Goal: Task Accomplishment & Management: Use online tool/utility

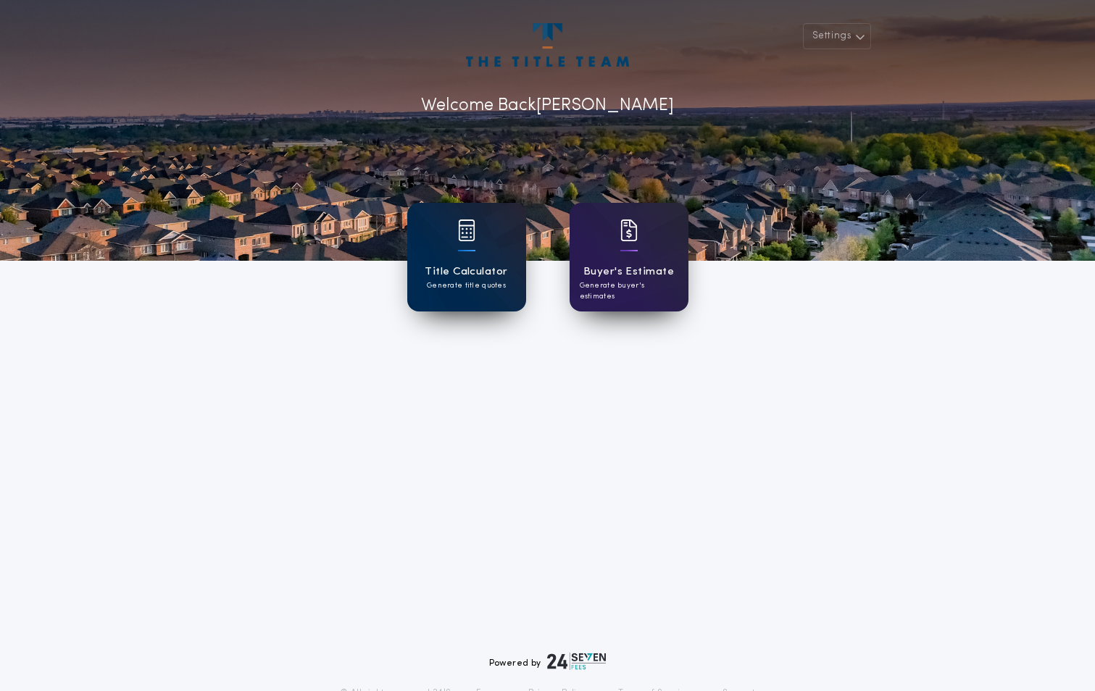
click at [478, 244] on div "Title Calculator Generate title quotes" at bounding box center [466, 257] width 119 height 109
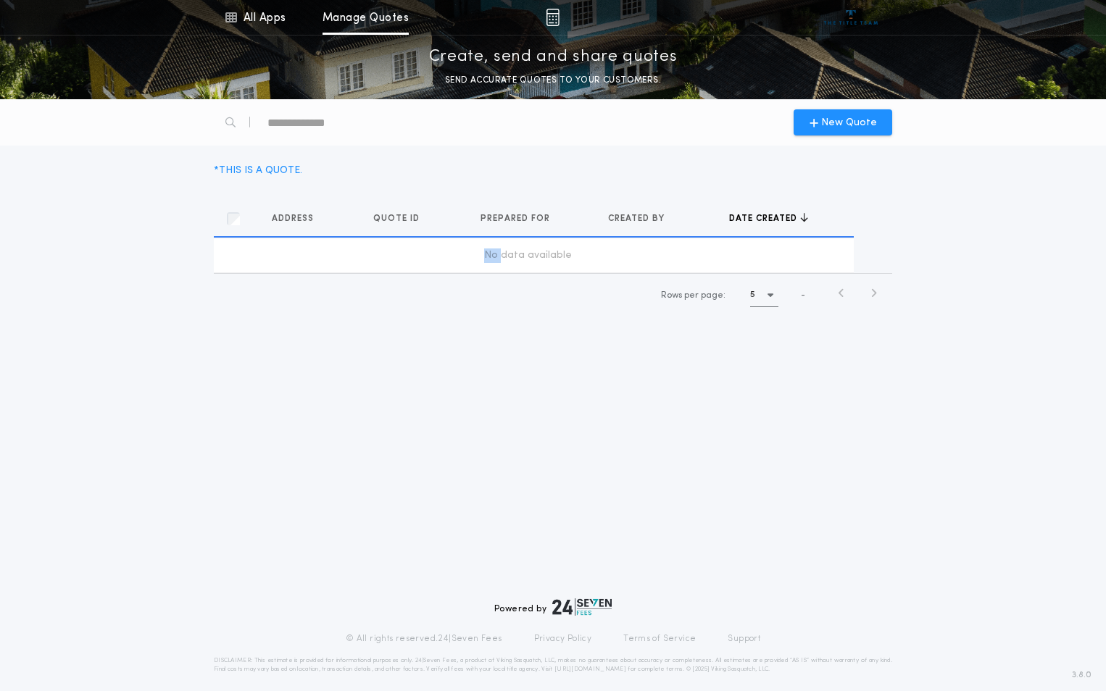
click at [478, 244] on td "No data available" at bounding box center [534, 255] width 640 height 35
click at [750, 329] on div "Address Quotes Quote ID Quotes Prepared for Quotes Created by Quotes Date creat…" at bounding box center [553, 258] width 696 height 149
click at [296, 220] on span "Address" at bounding box center [294, 219] width 45 height 12
click at [320, 218] on icon "button" at bounding box center [321, 217] width 8 height 10
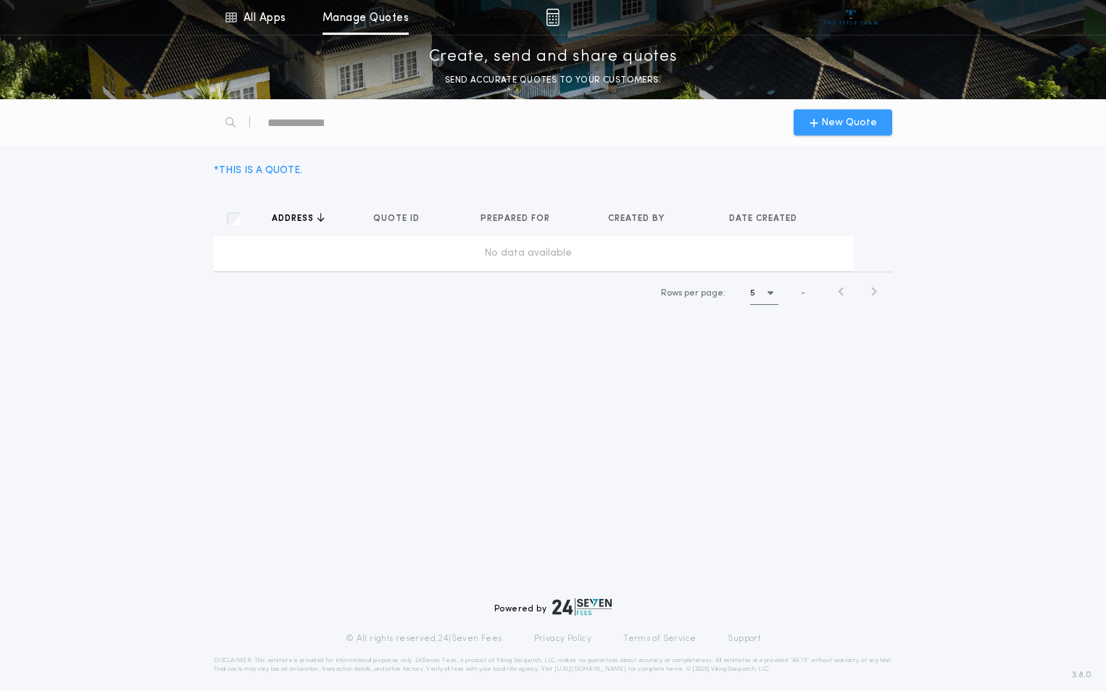
click at [847, 125] on span "New Quote" at bounding box center [849, 122] width 56 height 15
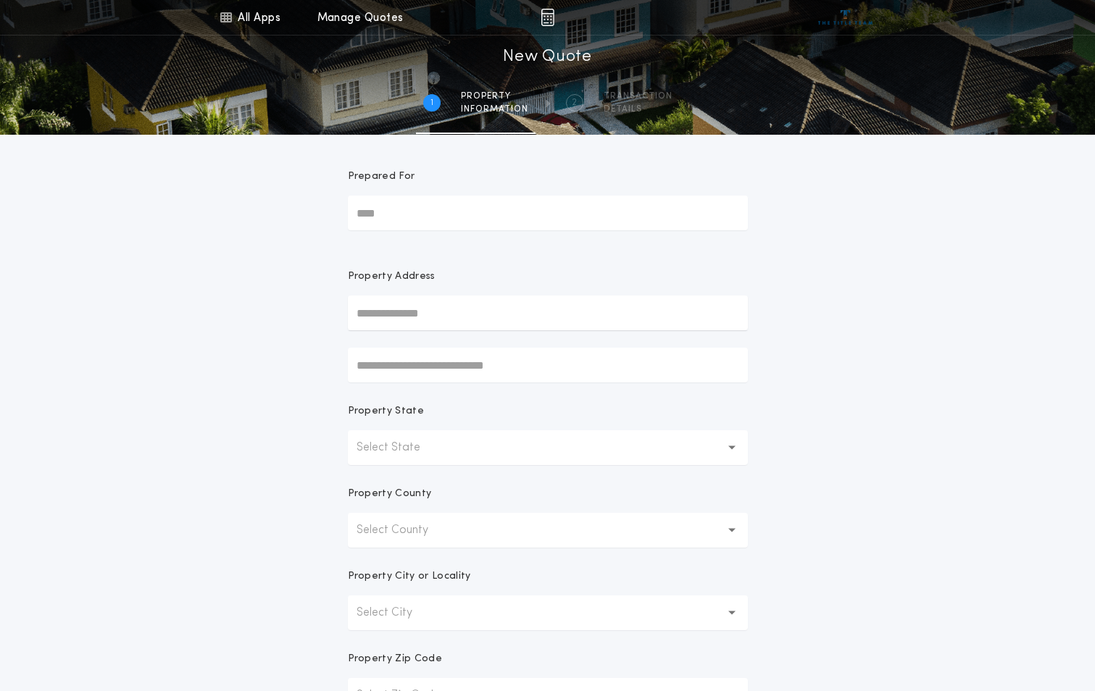
click at [435, 216] on input "Prepared For" at bounding box center [548, 213] width 400 height 35
type input "**********"
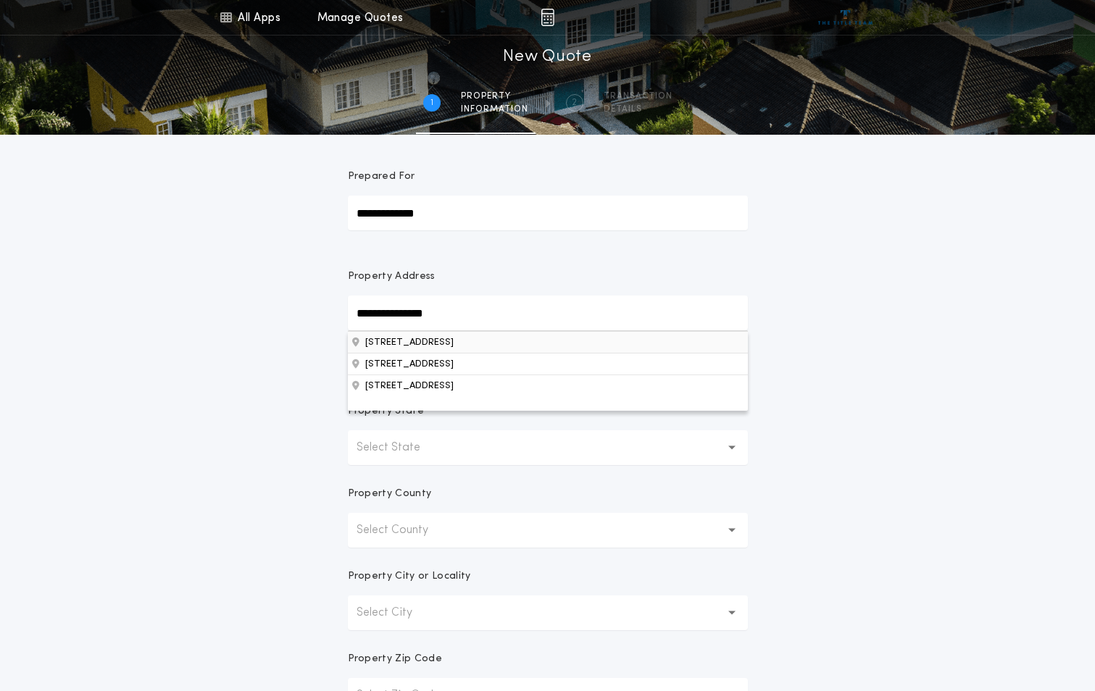
click at [446, 345] on button "[STREET_ADDRESS]" at bounding box center [548, 342] width 400 height 22
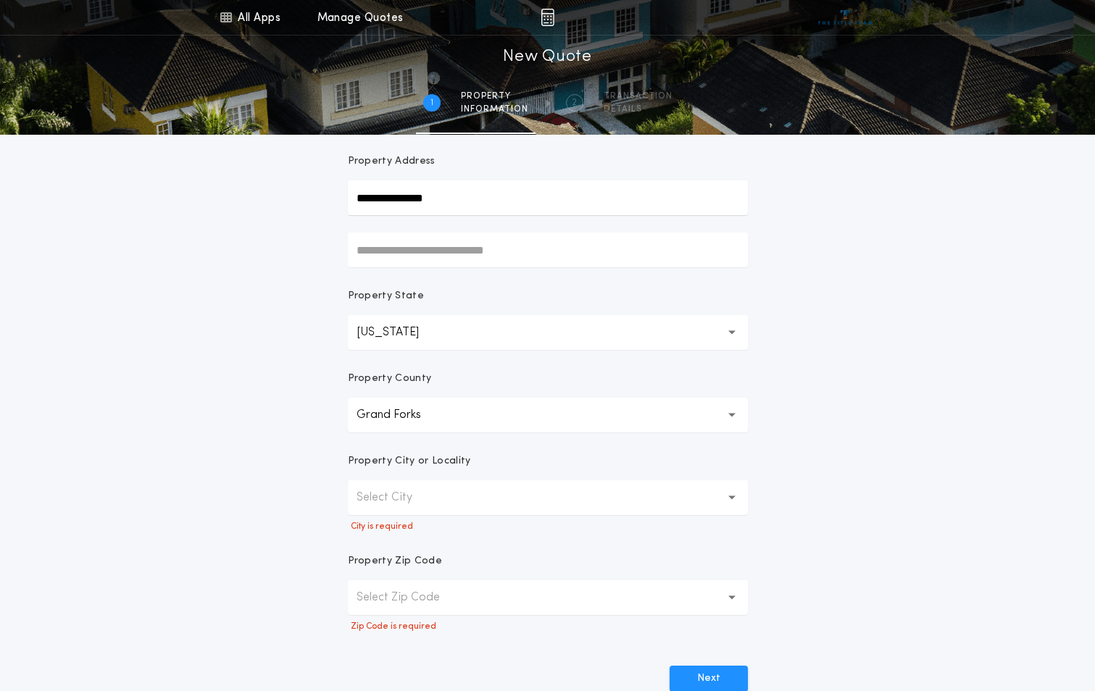
scroll to position [70, 0]
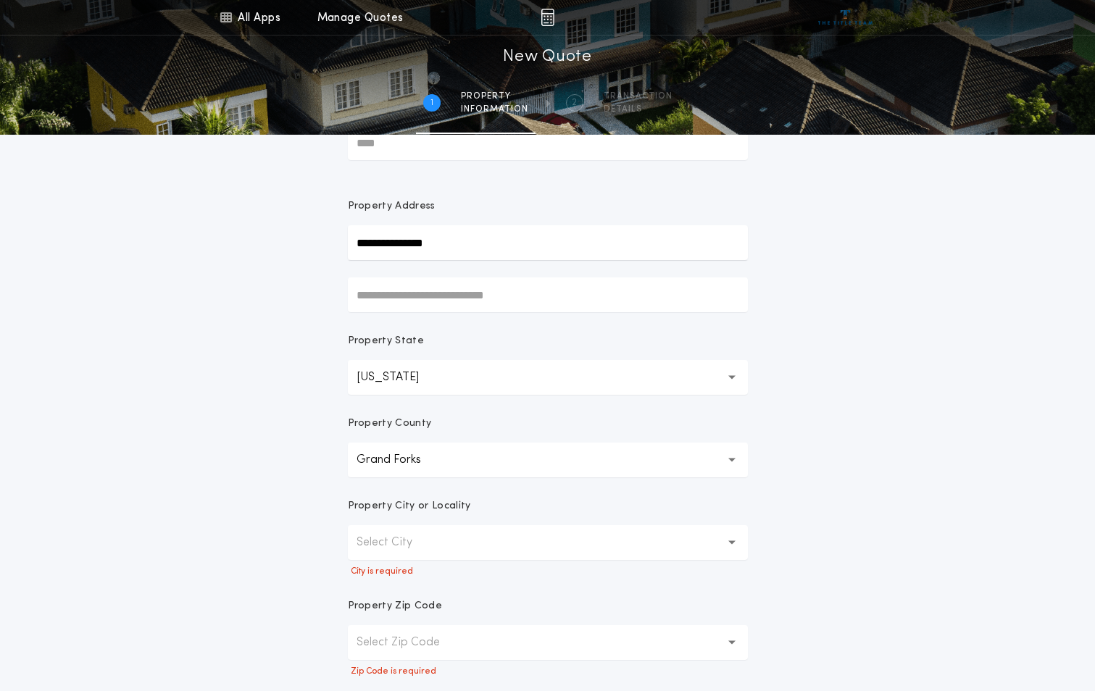
click at [436, 547] on button "Select City" at bounding box center [548, 542] width 400 height 35
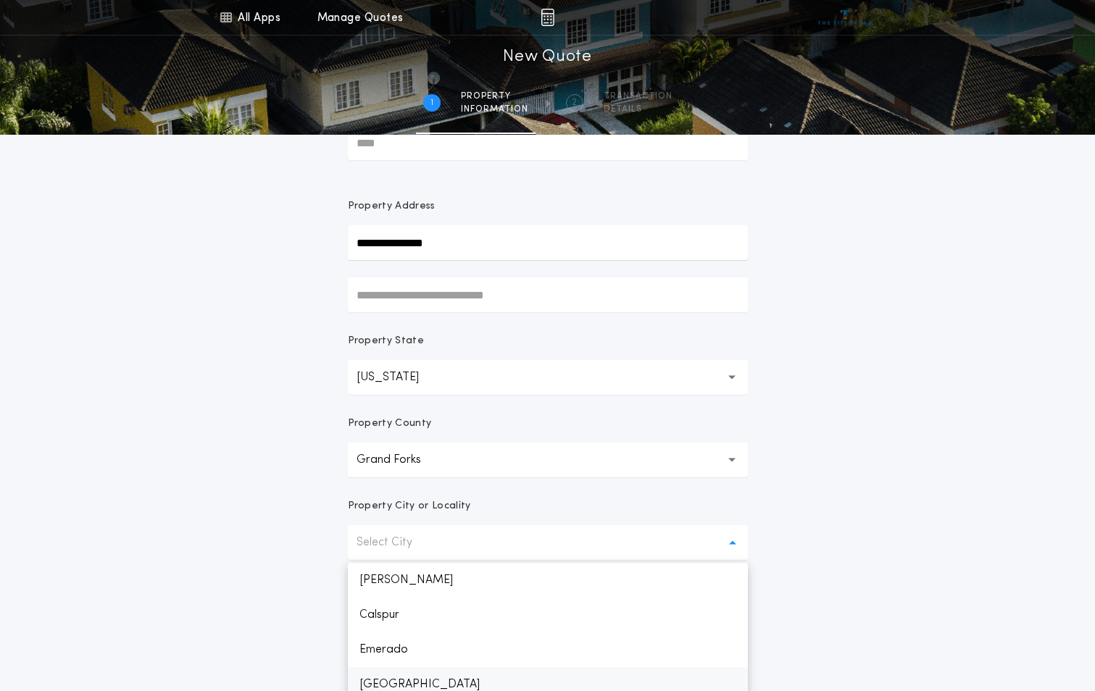
scroll to position [81, 0]
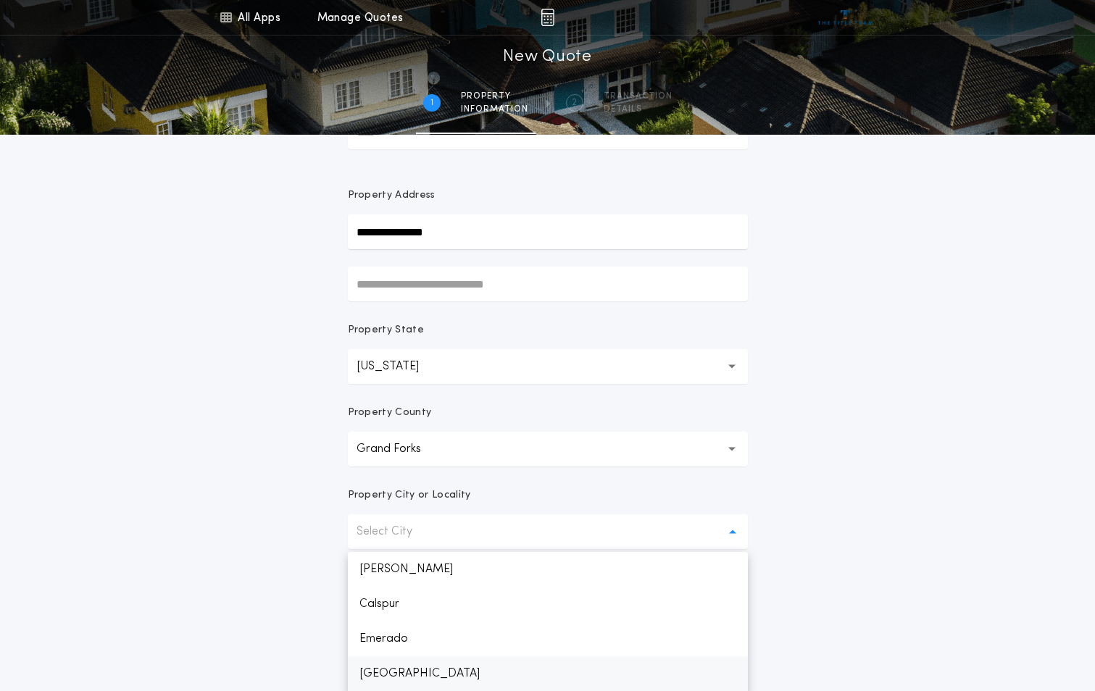
click at [439, 681] on p "[GEOGRAPHIC_DATA]" at bounding box center [548, 674] width 400 height 35
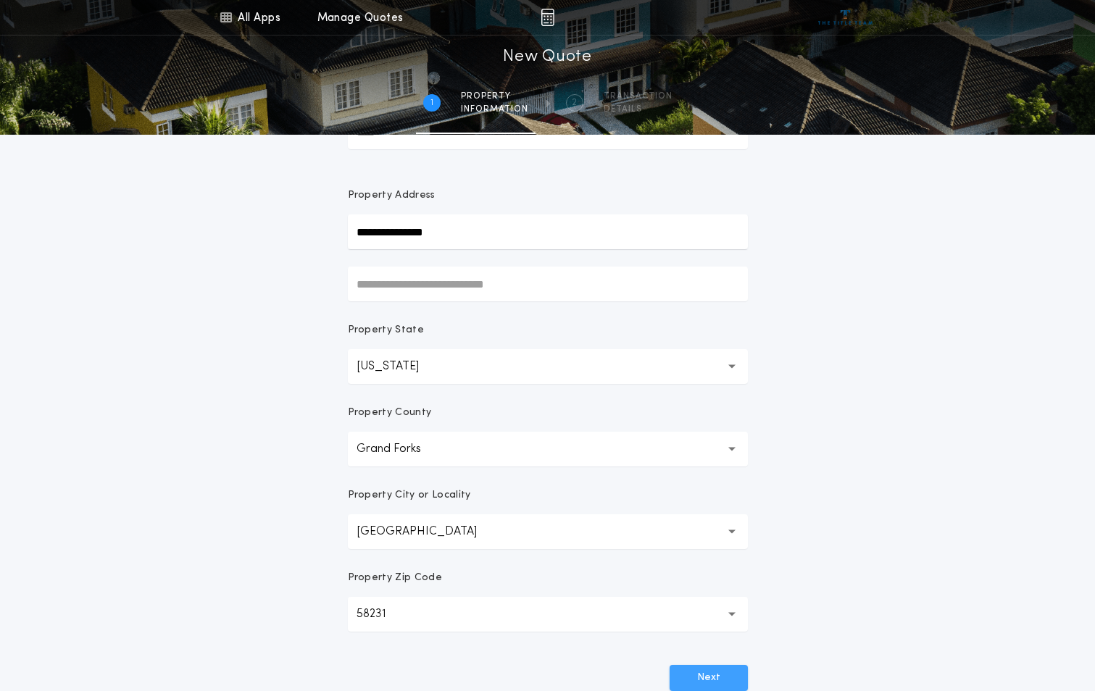
click at [710, 681] on button "Next" at bounding box center [709, 678] width 78 height 26
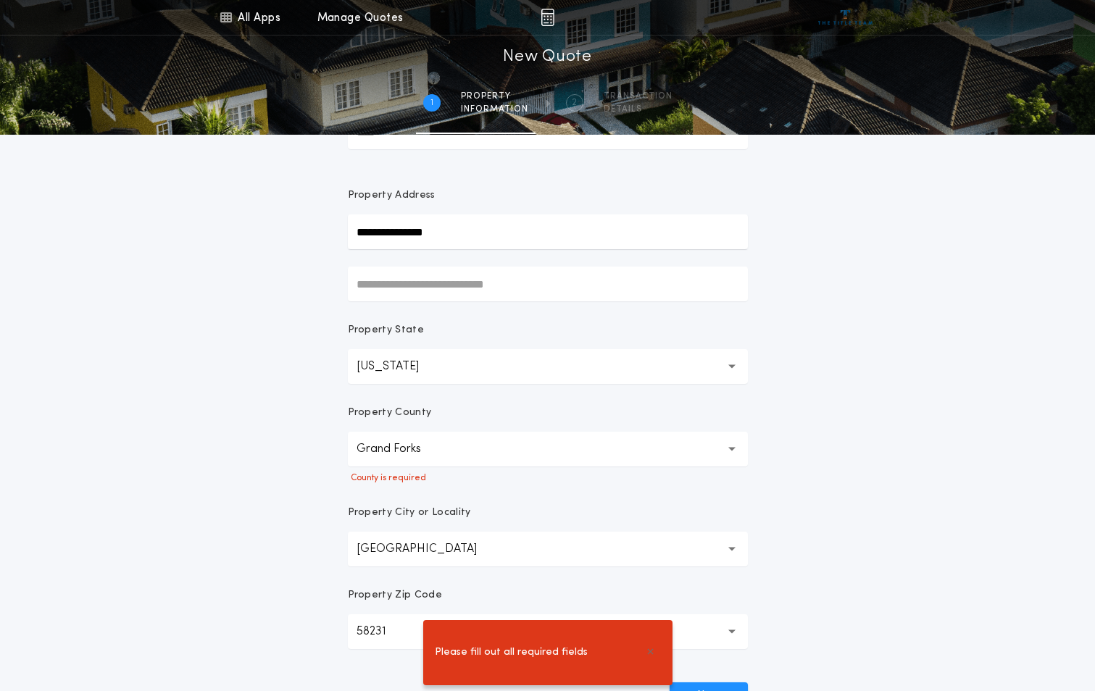
click at [735, 448] on icon "button" at bounding box center [732, 449] width 8 height 5
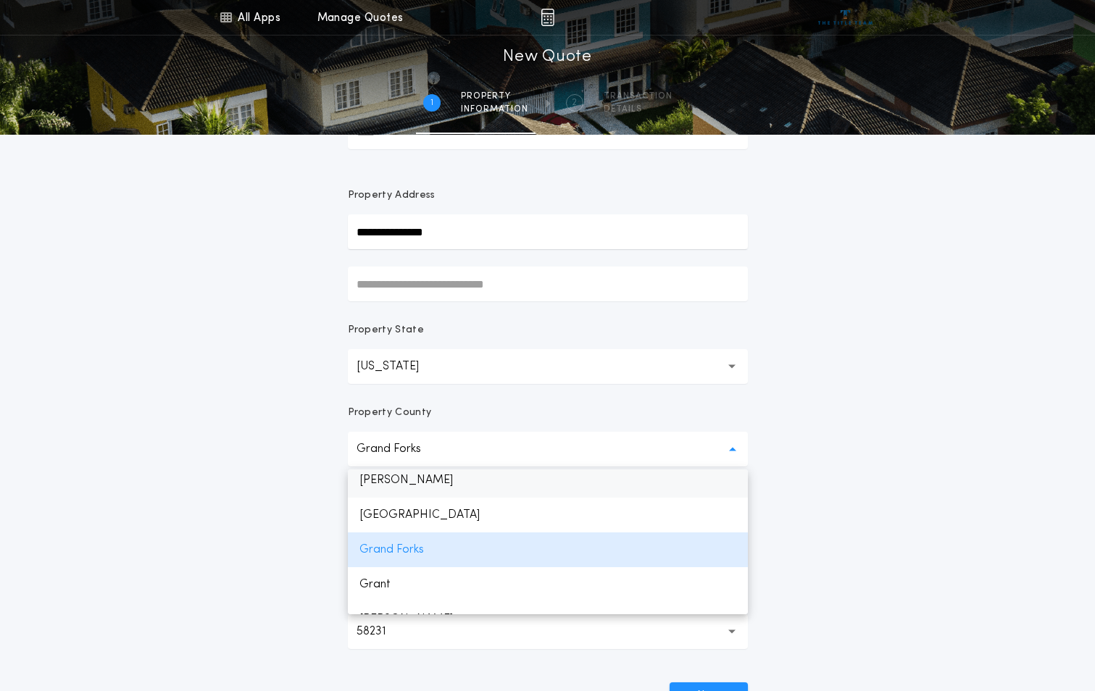
scroll to position [554, 0]
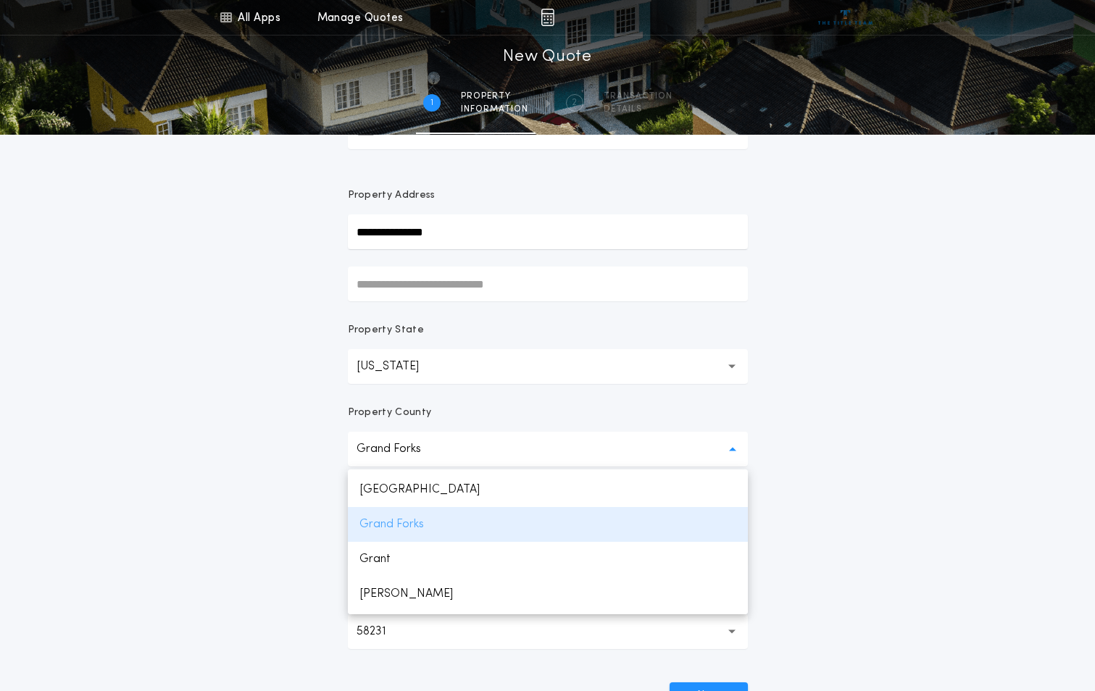
click at [409, 525] on p "Grand Forks" at bounding box center [548, 524] width 400 height 35
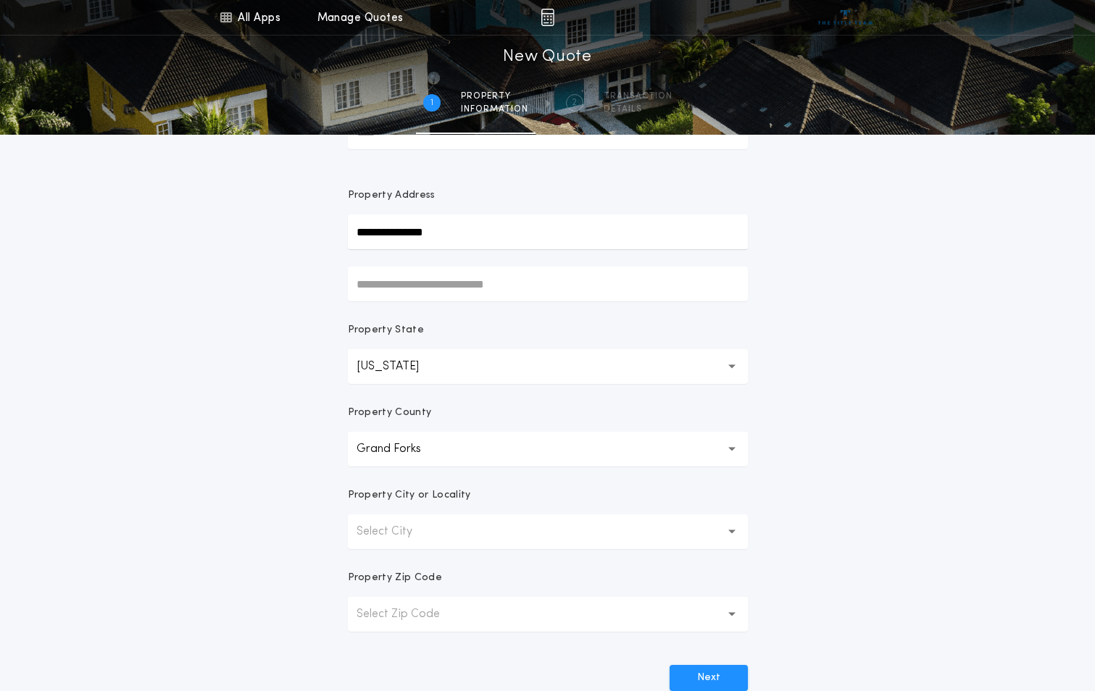
click at [409, 528] on p "Select City" at bounding box center [396, 531] width 79 height 17
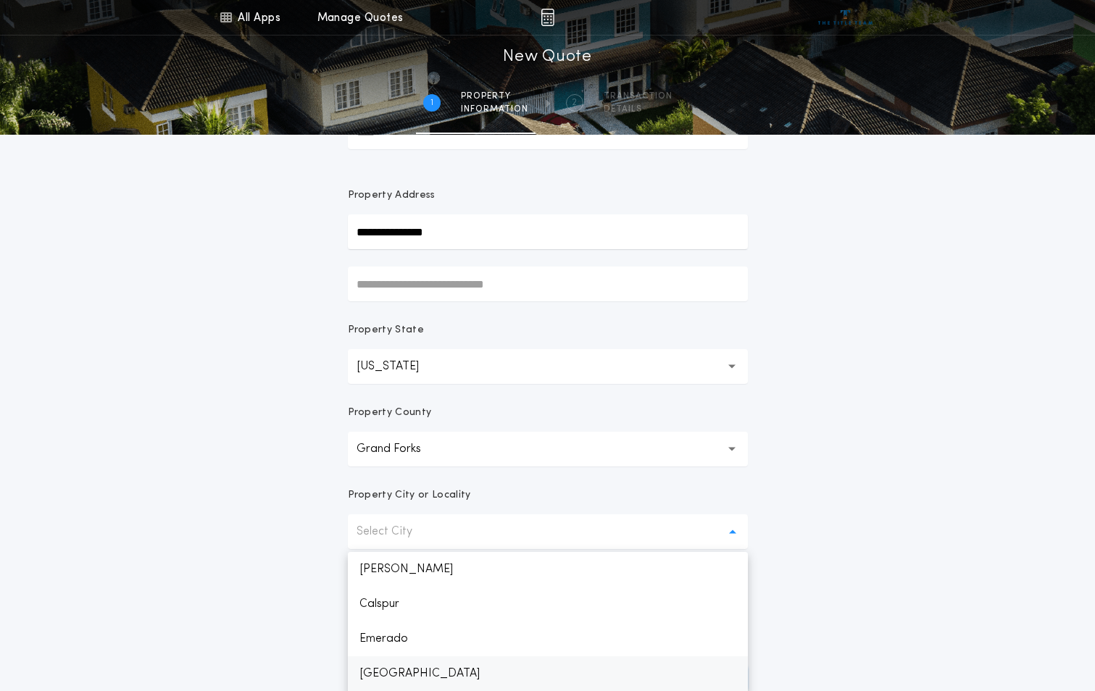
click at [410, 671] on p "[GEOGRAPHIC_DATA]" at bounding box center [548, 674] width 400 height 35
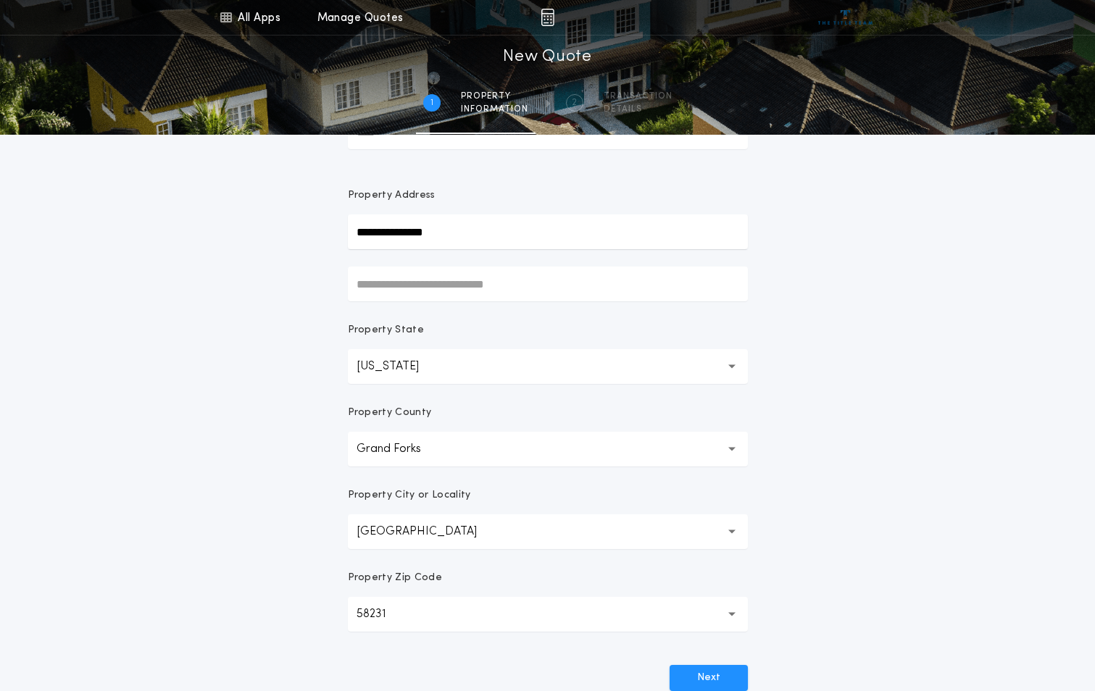
scroll to position [226, 0]
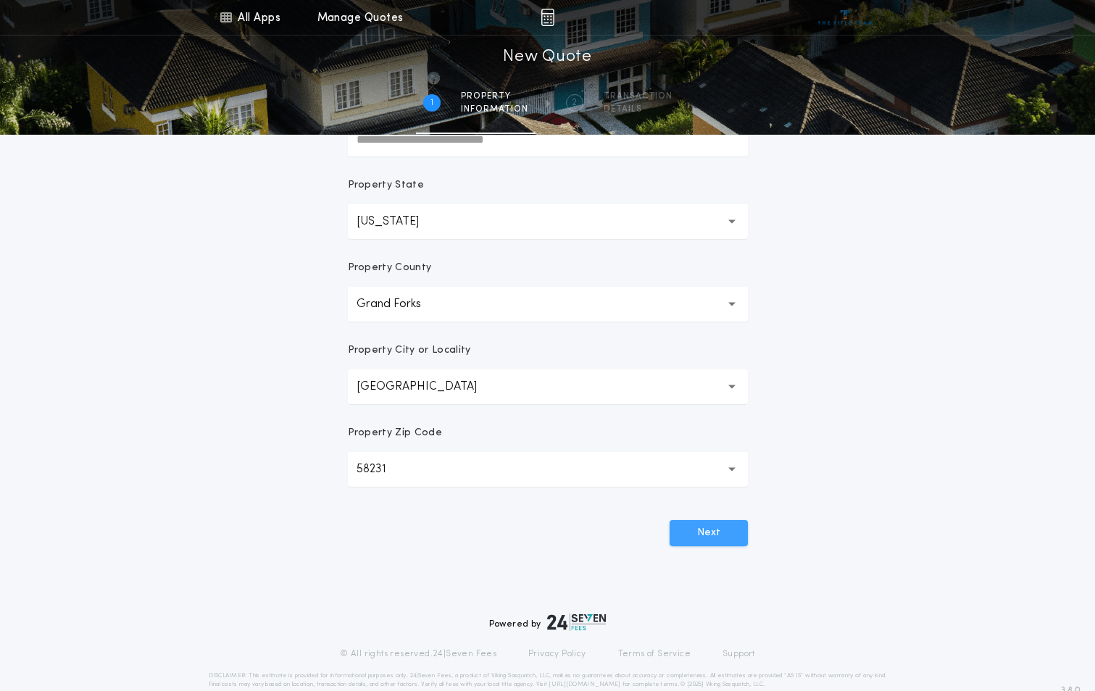
click at [706, 533] on button "Next" at bounding box center [709, 533] width 78 height 26
click at [710, 535] on button "Next" at bounding box center [709, 533] width 78 height 26
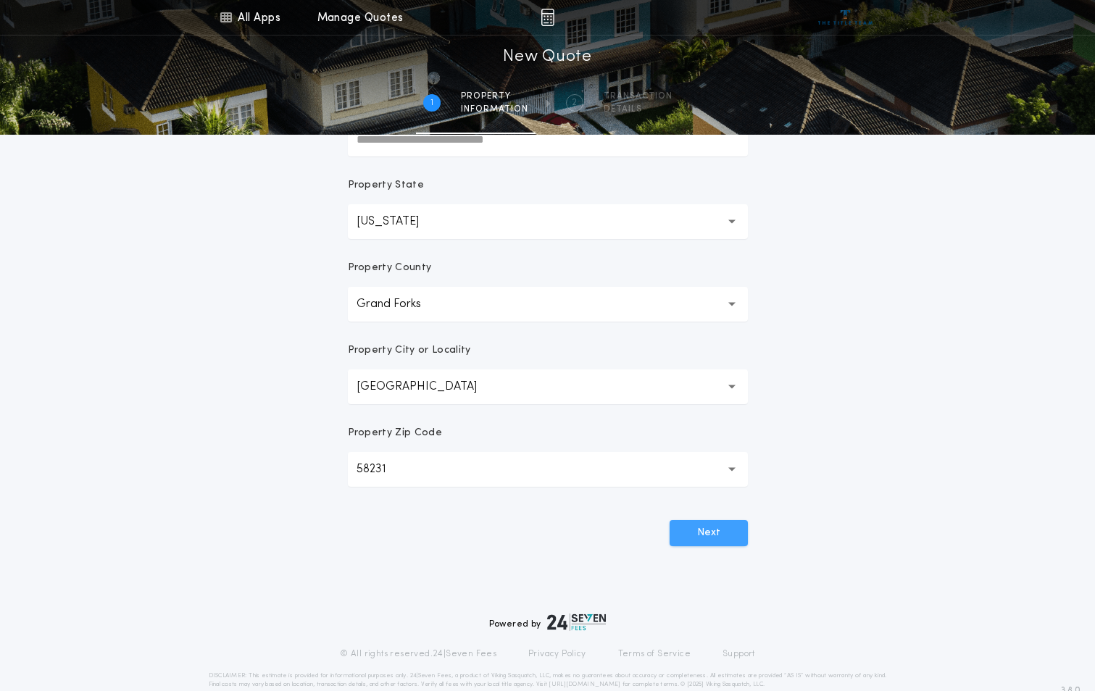
click at [710, 535] on button "Next" at bounding box center [709, 533] width 78 height 26
click at [707, 534] on button "Next" at bounding box center [709, 533] width 78 height 26
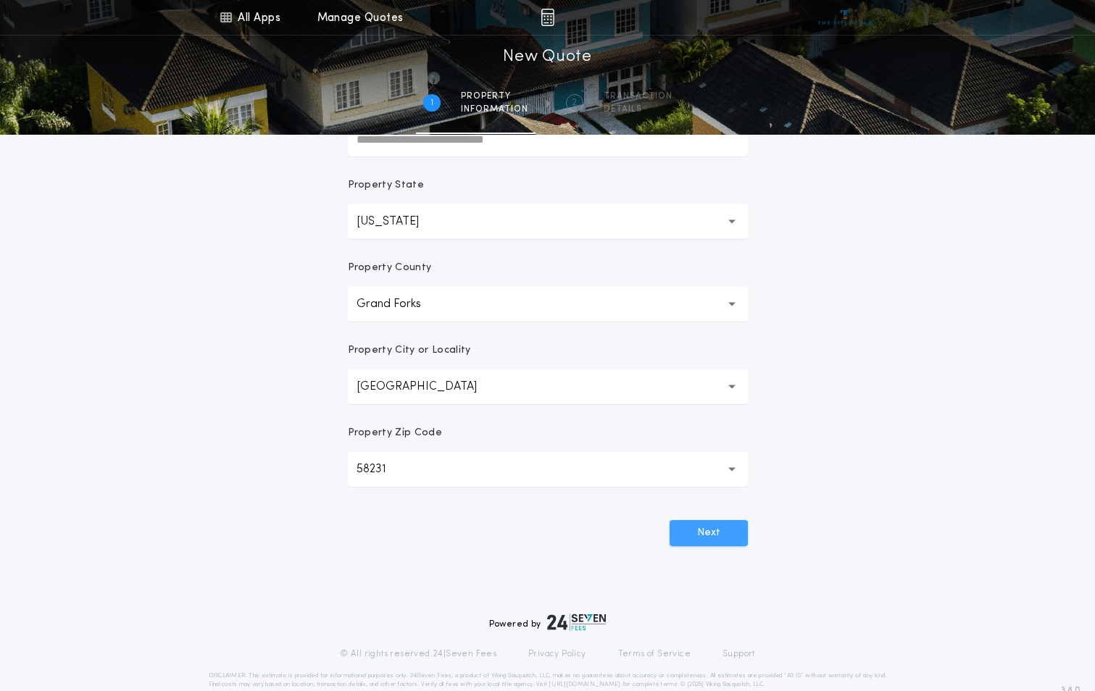
click at [707, 534] on button "Next" at bounding box center [709, 533] width 78 height 26
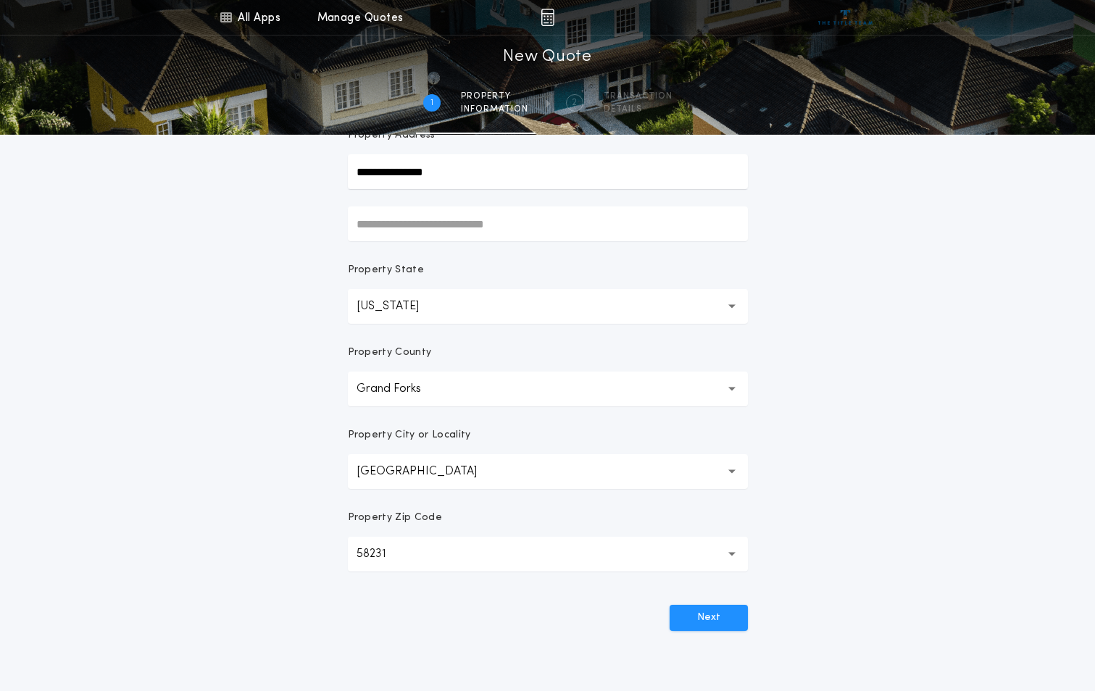
scroll to position [9, 0]
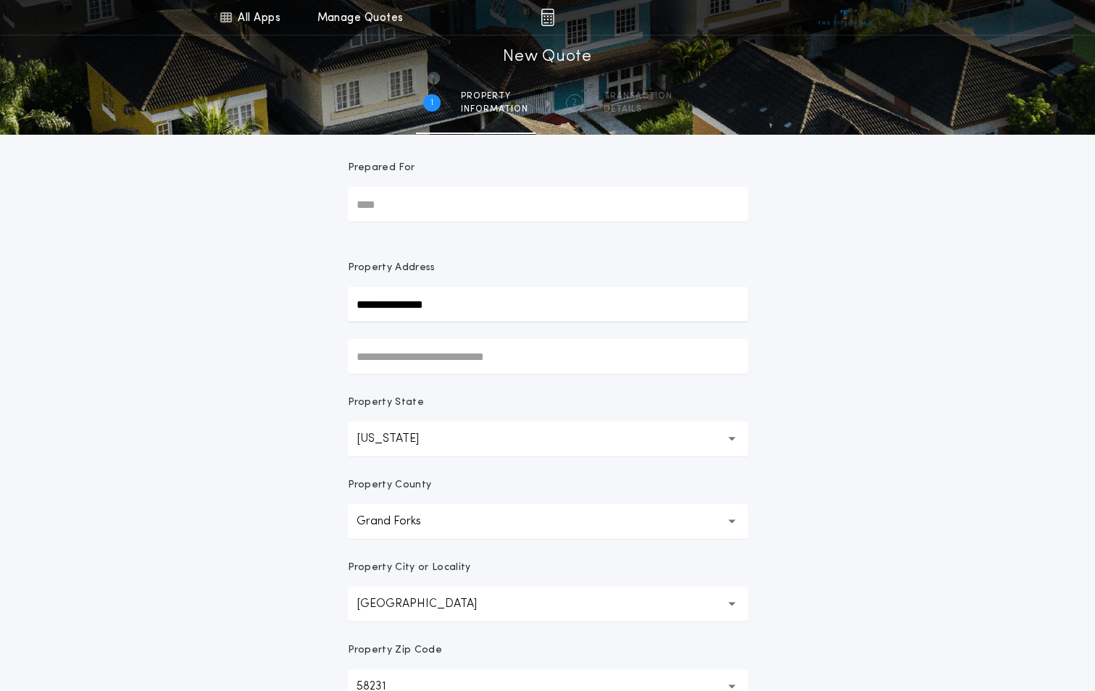
click at [419, 212] on input "Prepared For" at bounding box center [548, 204] width 400 height 35
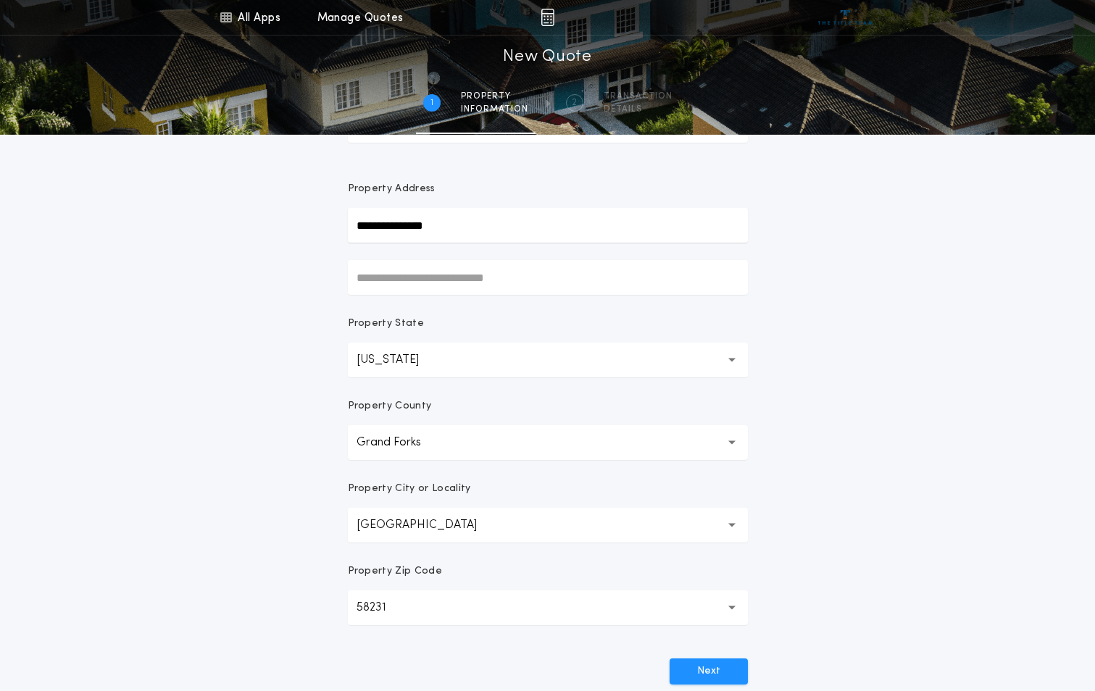
scroll to position [81, 0]
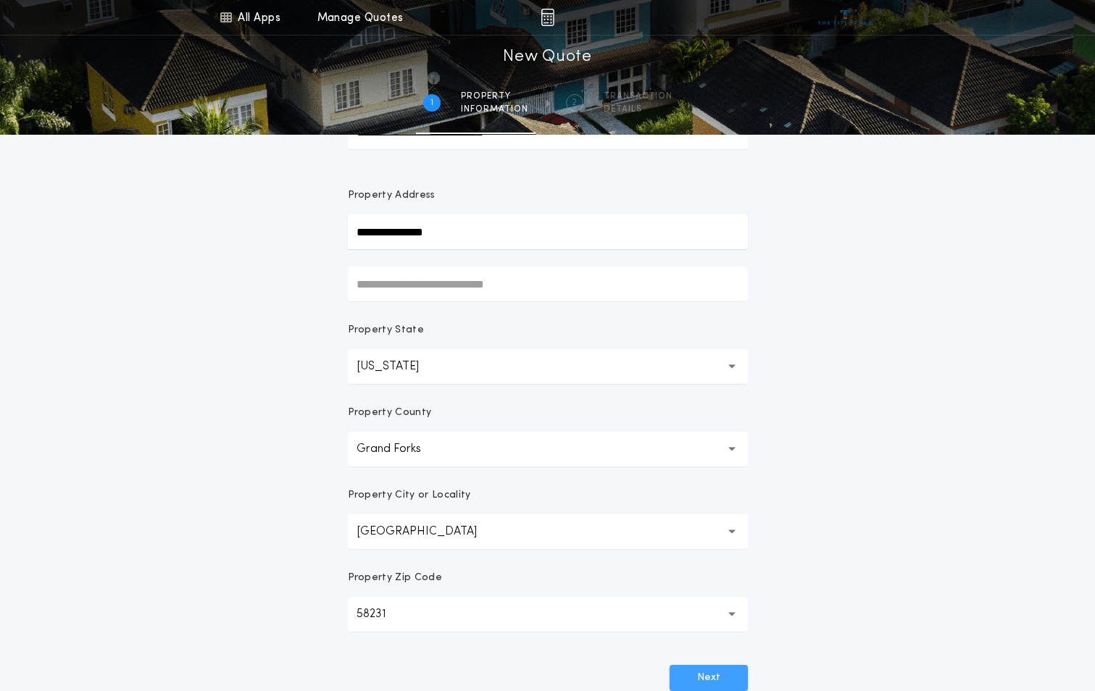
type input "**********"
click at [727, 680] on button "Next" at bounding box center [709, 678] width 78 height 26
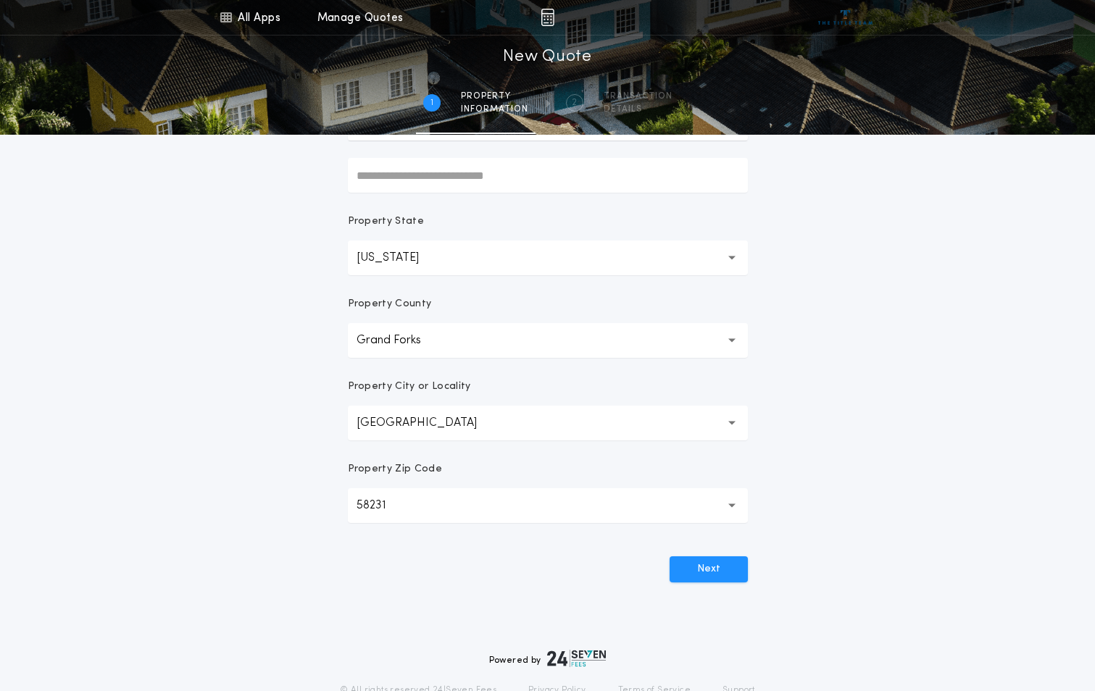
scroll to position [226, 0]
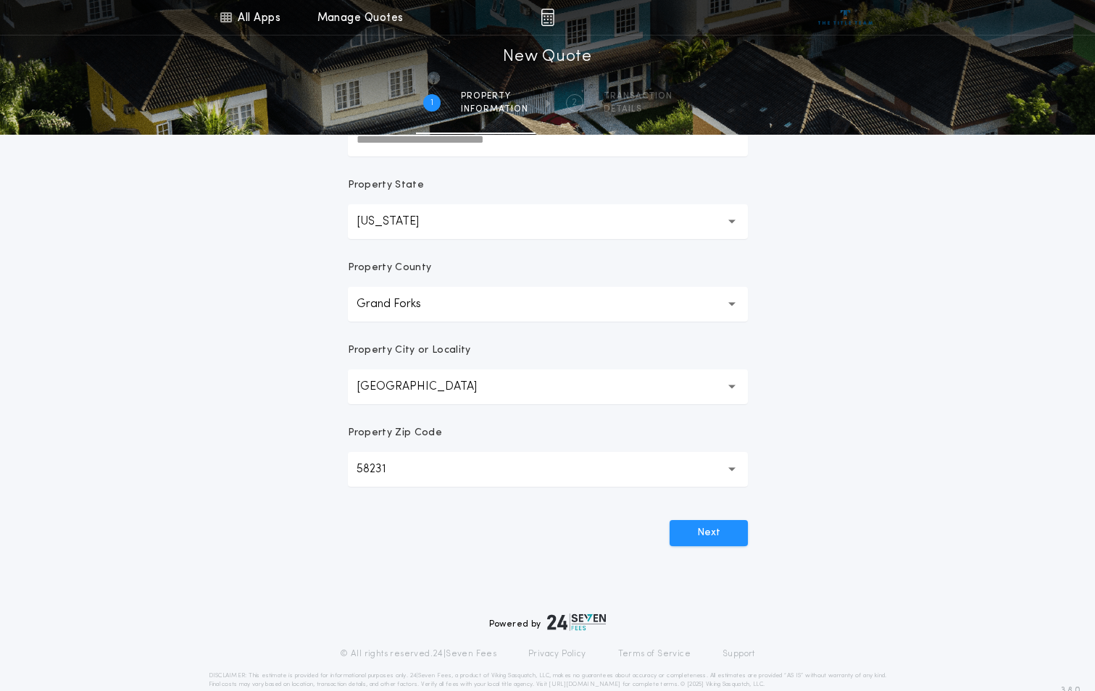
click at [447, 312] on button "**********" at bounding box center [548, 304] width 400 height 35
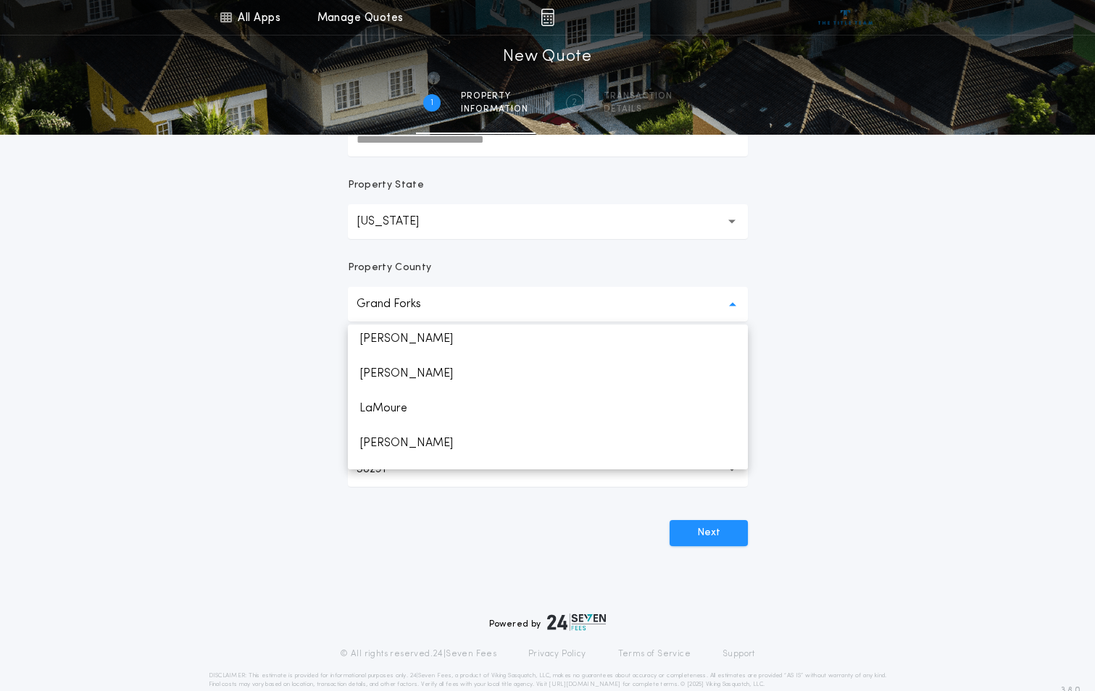
scroll to position [554, 0]
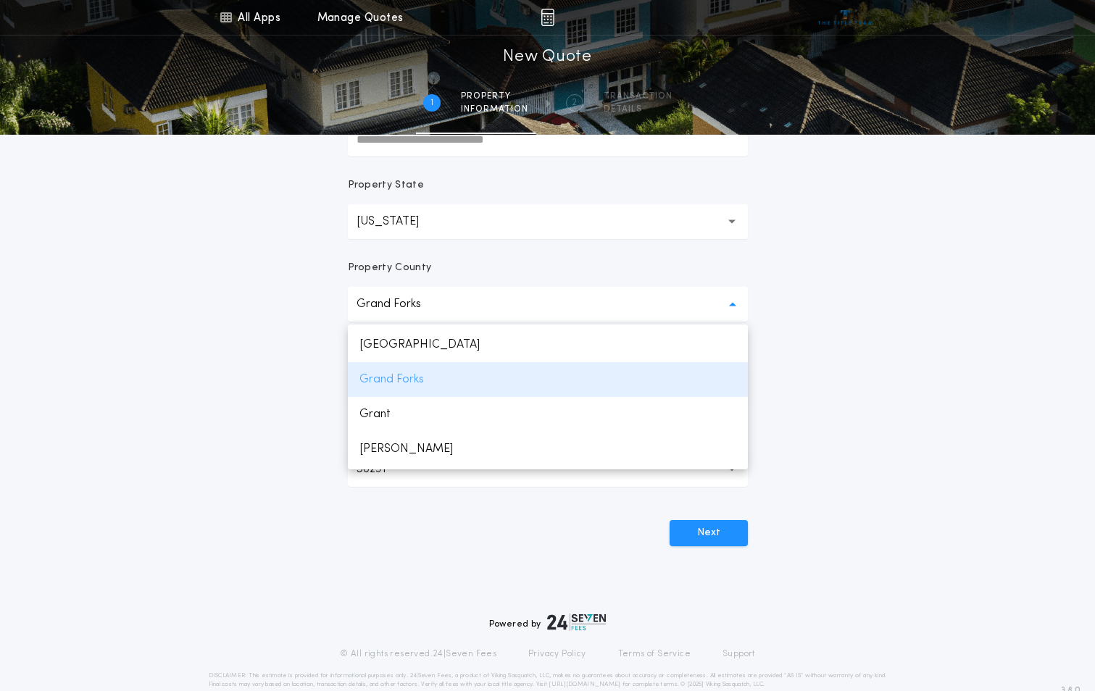
click at [415, 372] on p "Grand Forks" at bounding box center [548, 379] width 400 height 35
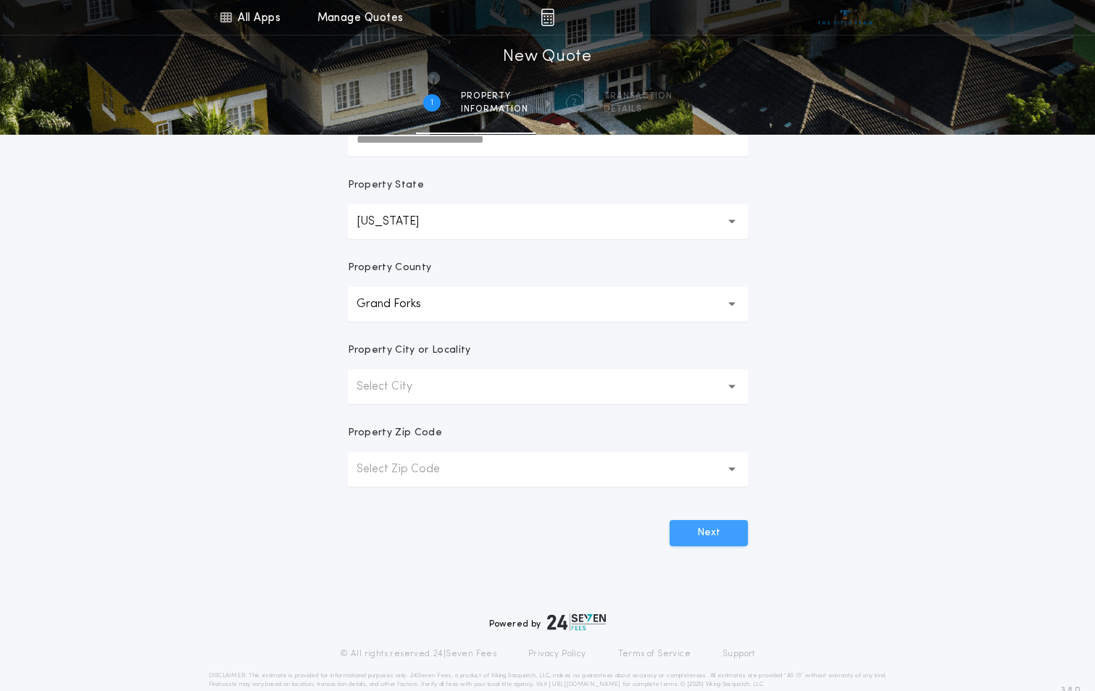
click at [705, 536] on button "Next" at bounding box center [709, 533] width 78 height 26
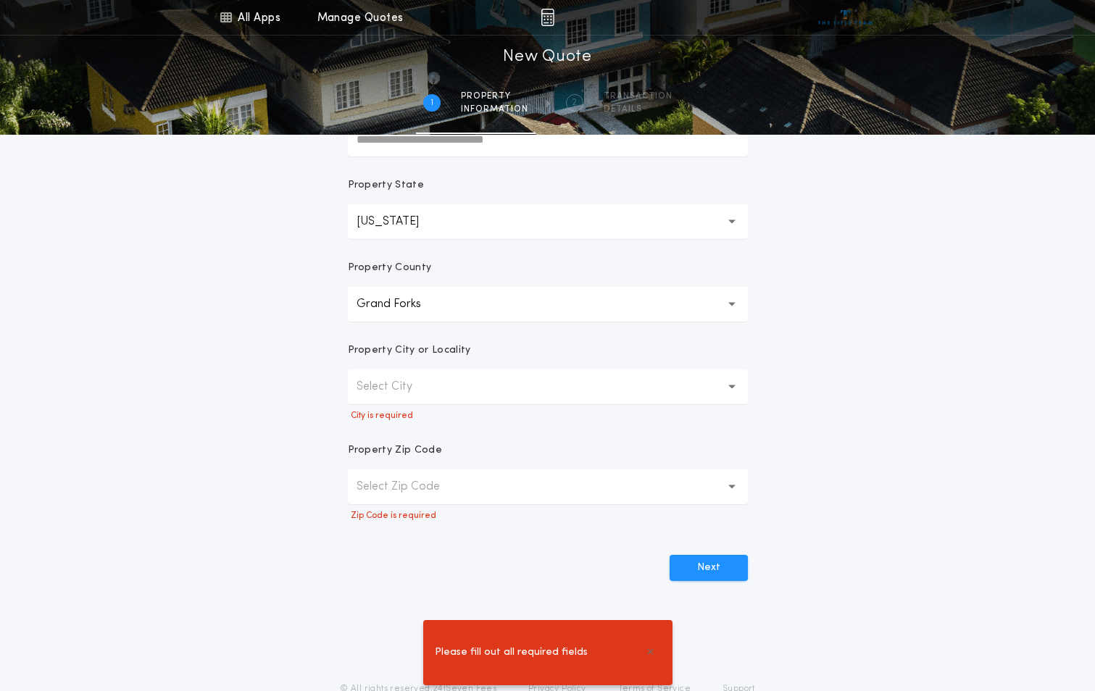
click at [728, 384] on icon "button" at bounding box center [732, 387] width 8 height 35
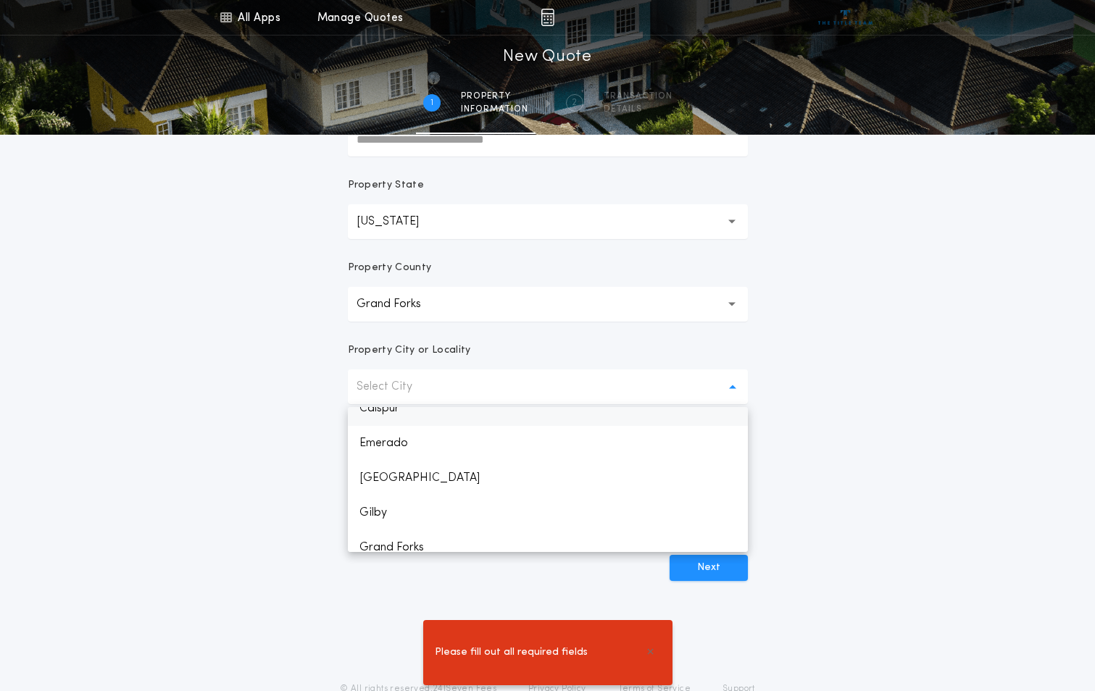
scroll to position [72, 0]
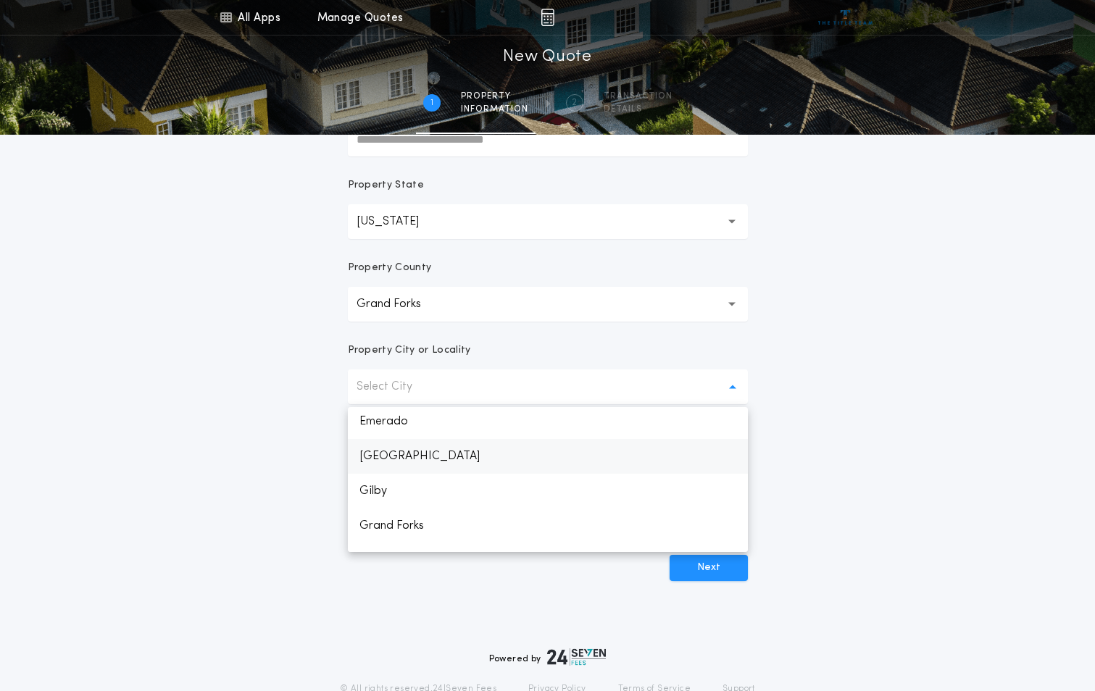
click at [449, 452] on p "[GEOGRAPHIC_DATA]" at bounding box center [548, 456] width 400 height 35
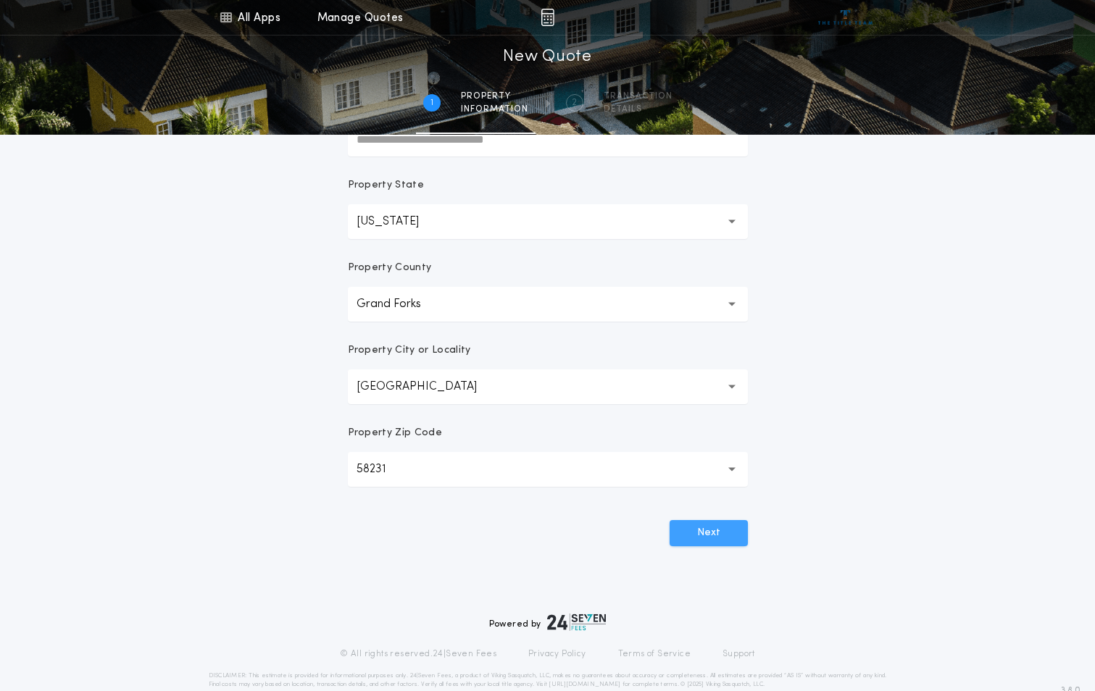
click at [711, 533] on button "Next" at bounding box center [709, 533] width 78 height 26
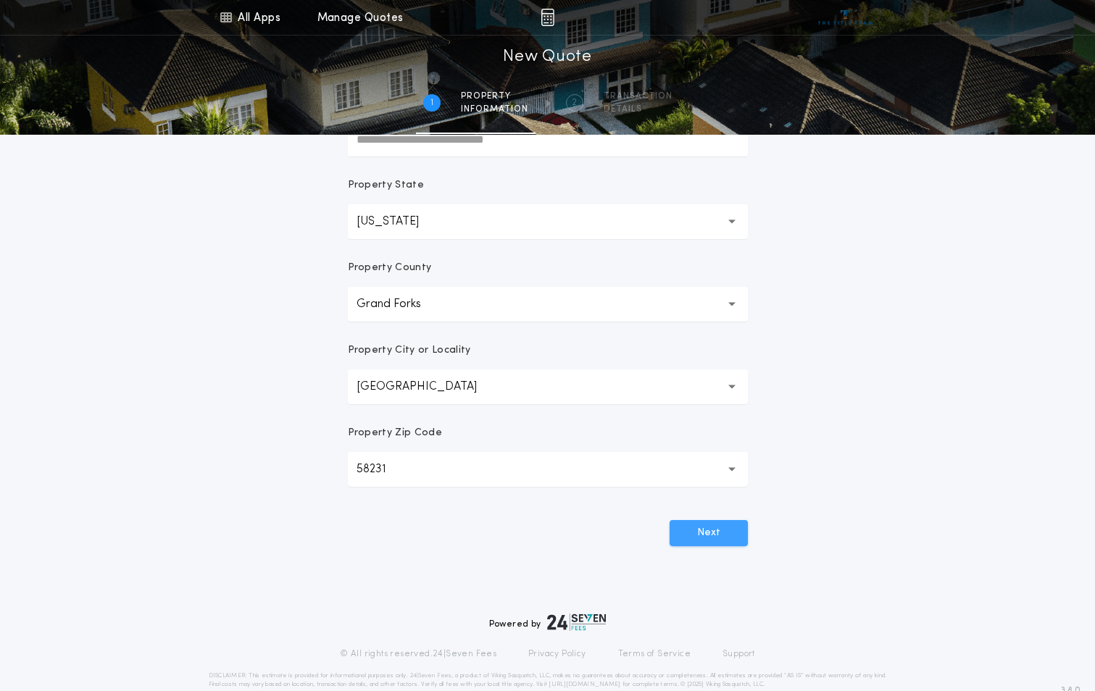
click at [711, 533] on button "Next" at bounding box center [709, 533] width 78 height 26
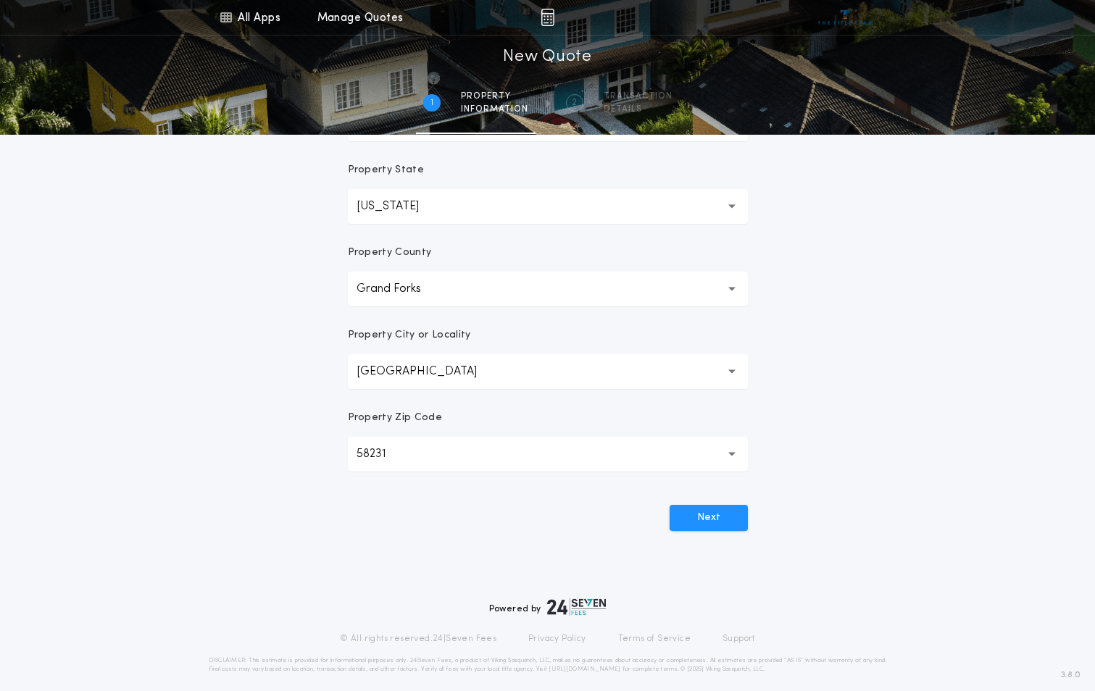
scroll to position [253, 0]
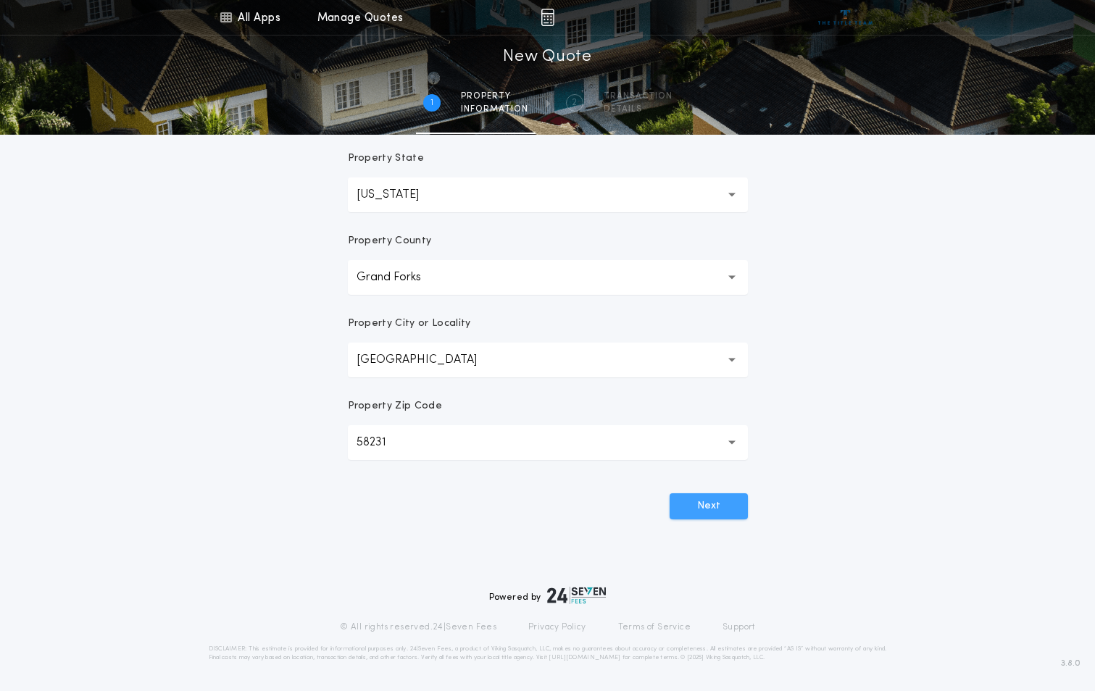
click at [722, 509] on button "Next" at bounding box center [709, 507] width 78 height 26
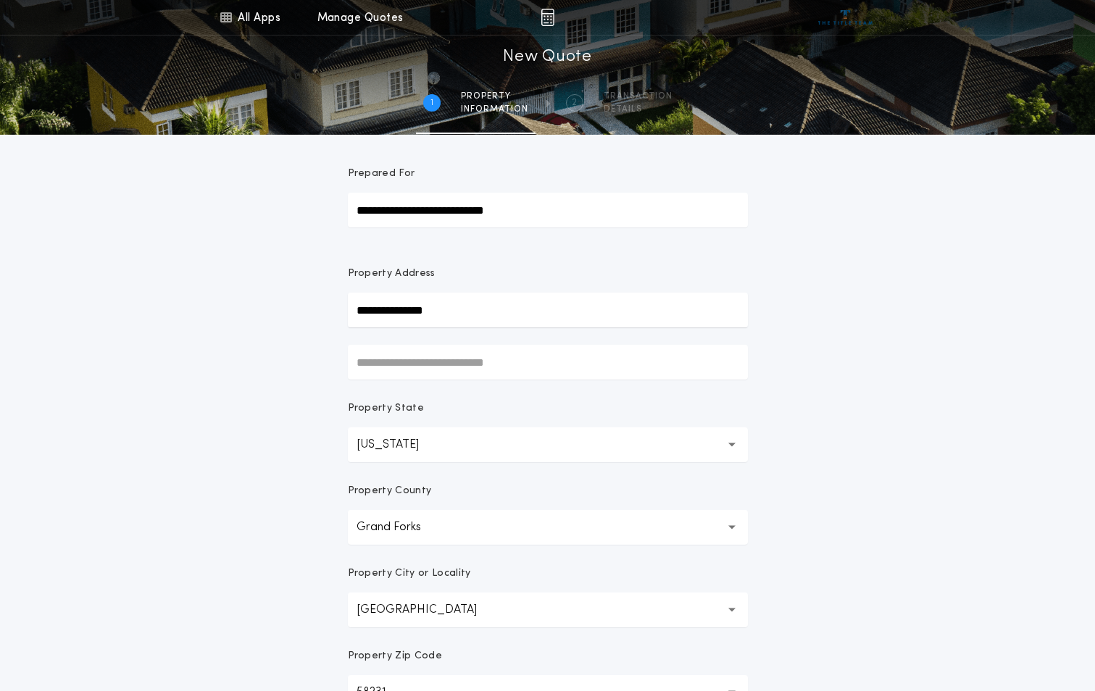
scroll to position [0, 0]
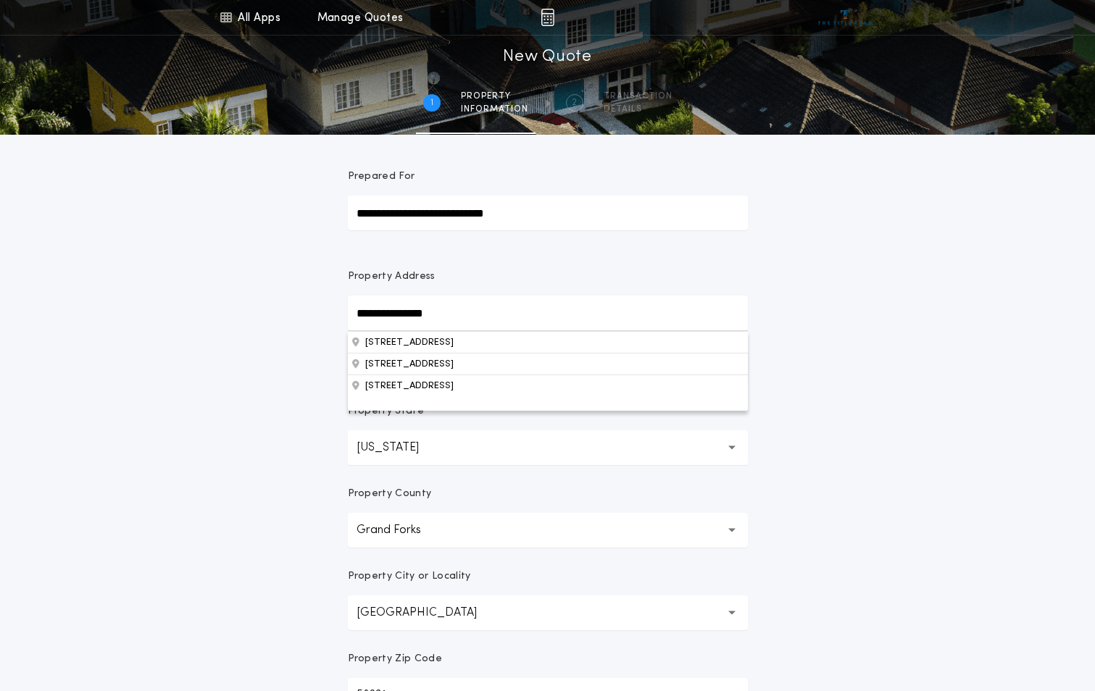
drag, startPoint x: 468, startPoint y: 316, endPoint x: 395, endPoint y: 317, distance: 73.2
click at [395, 317] on input "**********" at bounding box center [548, 313] width 400 height 35
click at [466, 317] on input "**********" at bounding box center [548, 313] width 400 height 35
click at [379, 312] on input "**********" at bounding box center [548, 313] width 400 height 35
type input "**********"
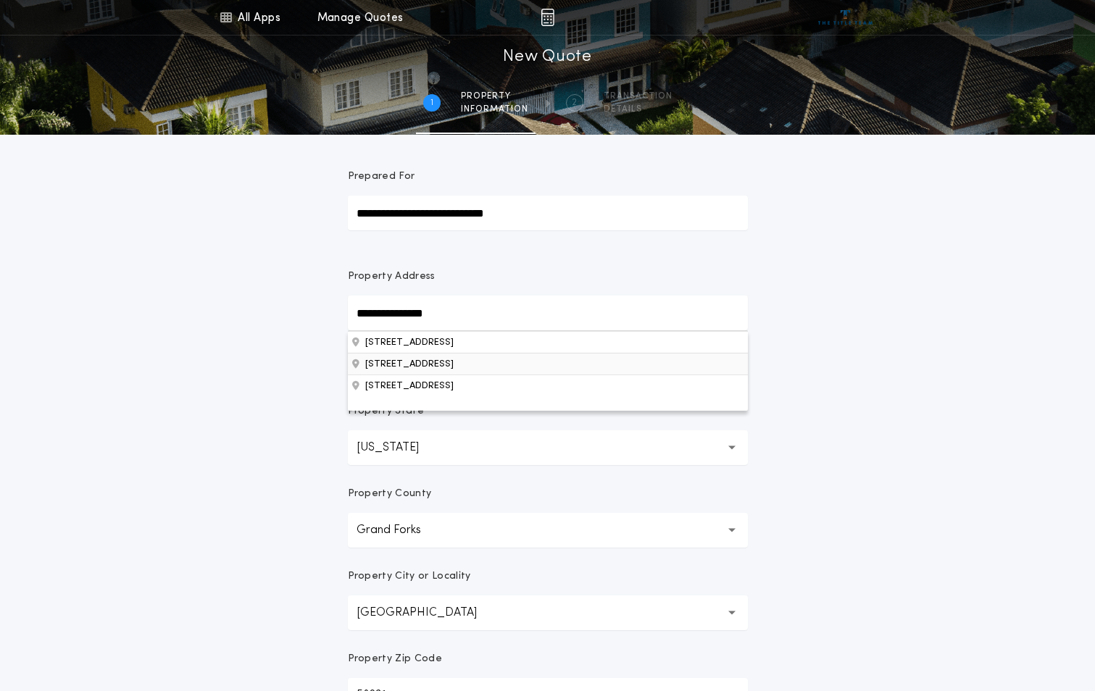
click at [440, 365] on button "[STREET_ADDRESS]" at bounding box center [548, 364] width 400 height 22
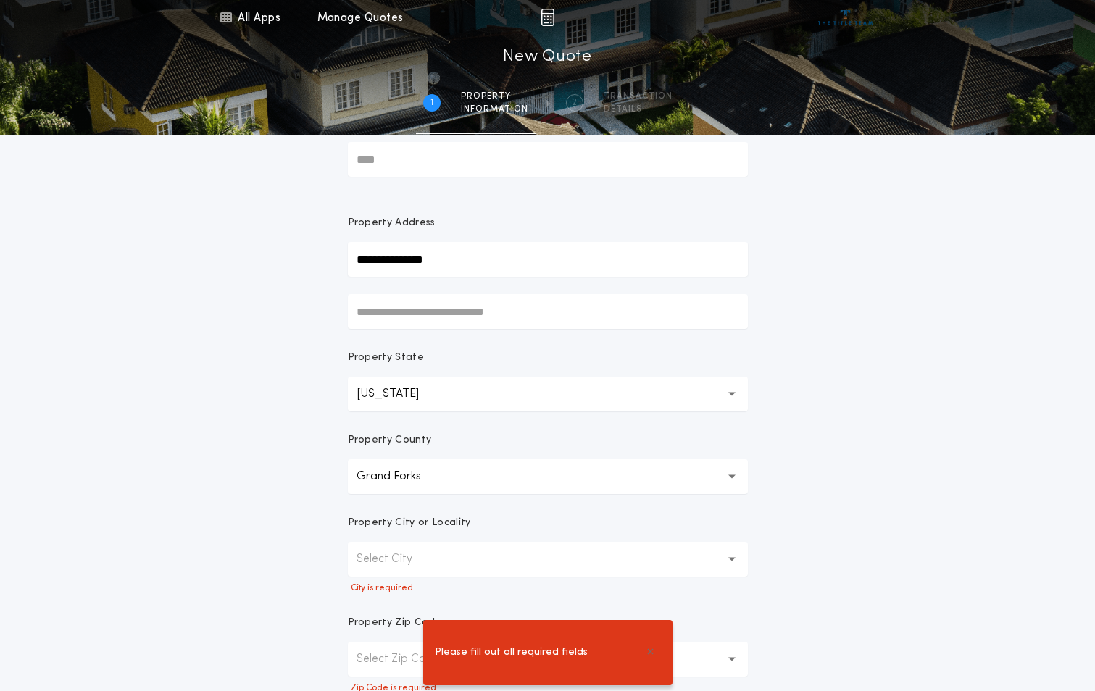
scroll to position [145, 0]
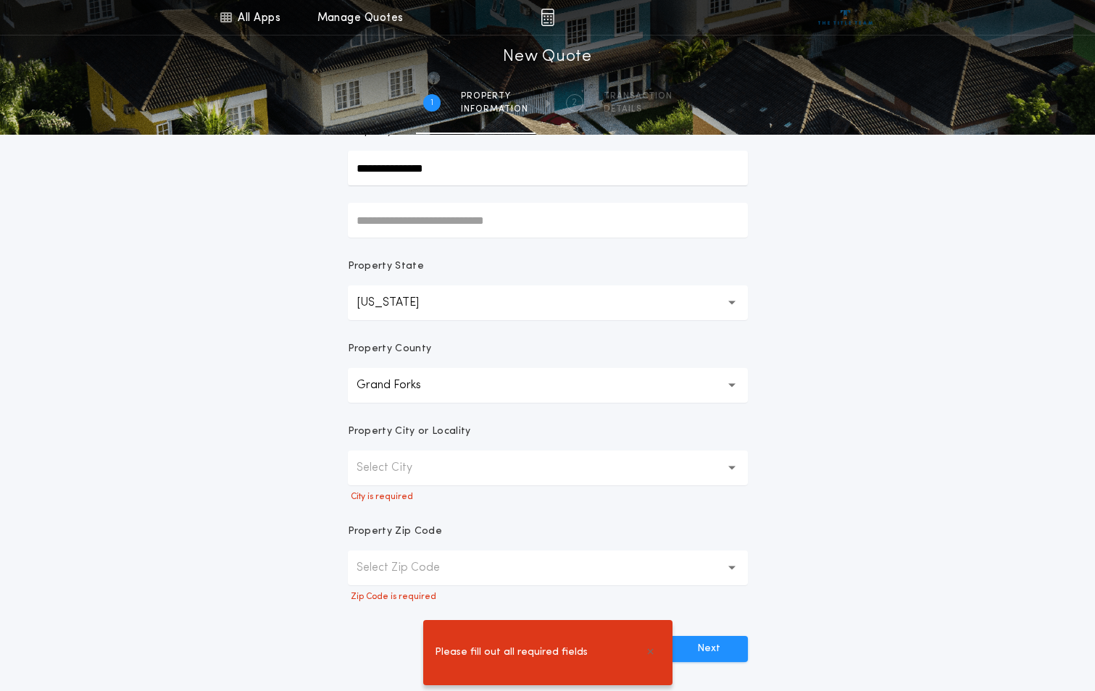
click at [475, 464] on button "Select City" at bounding box center [548, 468] width 400 height 35
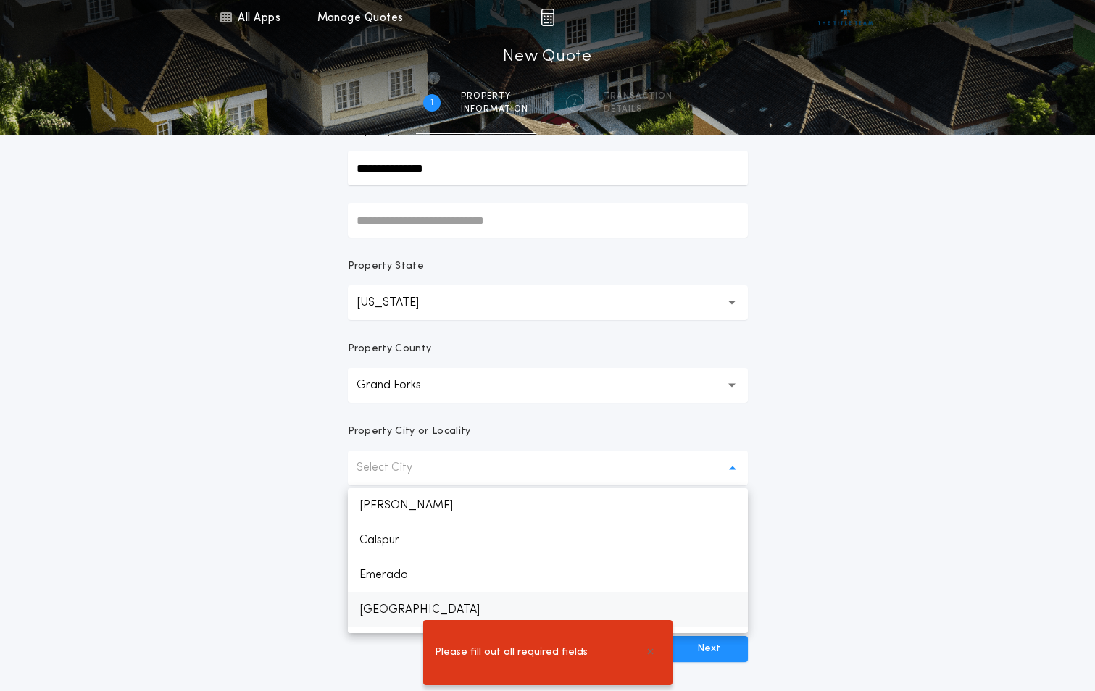
click at [394, 609] on p "[GEOGRAPHIC_DATA]" at bounding box center [548, 610] width 400 height 35
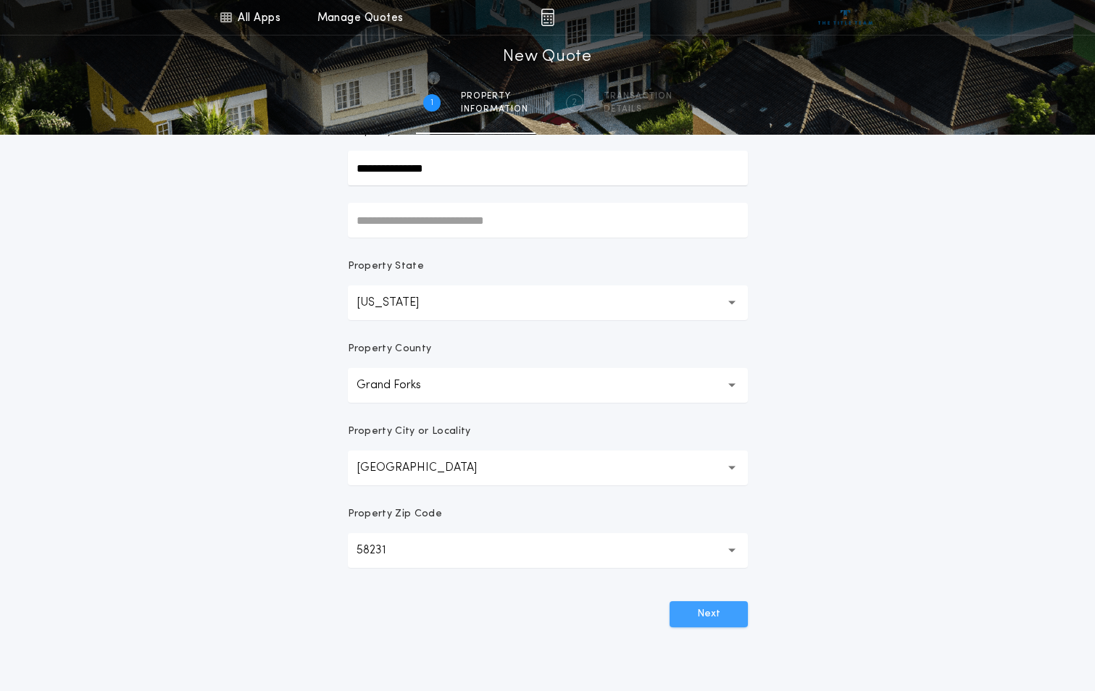
click at [707, 616] on button "Next" at bounding box center [709, 614] width 78 height 26
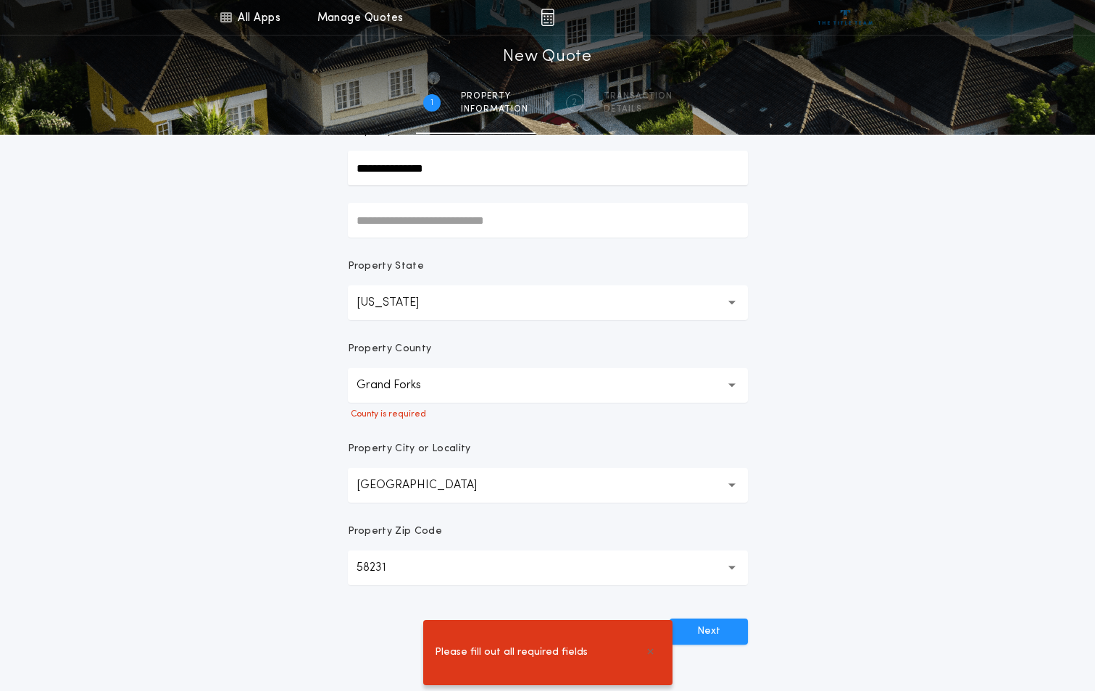
click at [456, 388] on button "Grand Forks" at bounding box center [548, 385] width 400 height 35
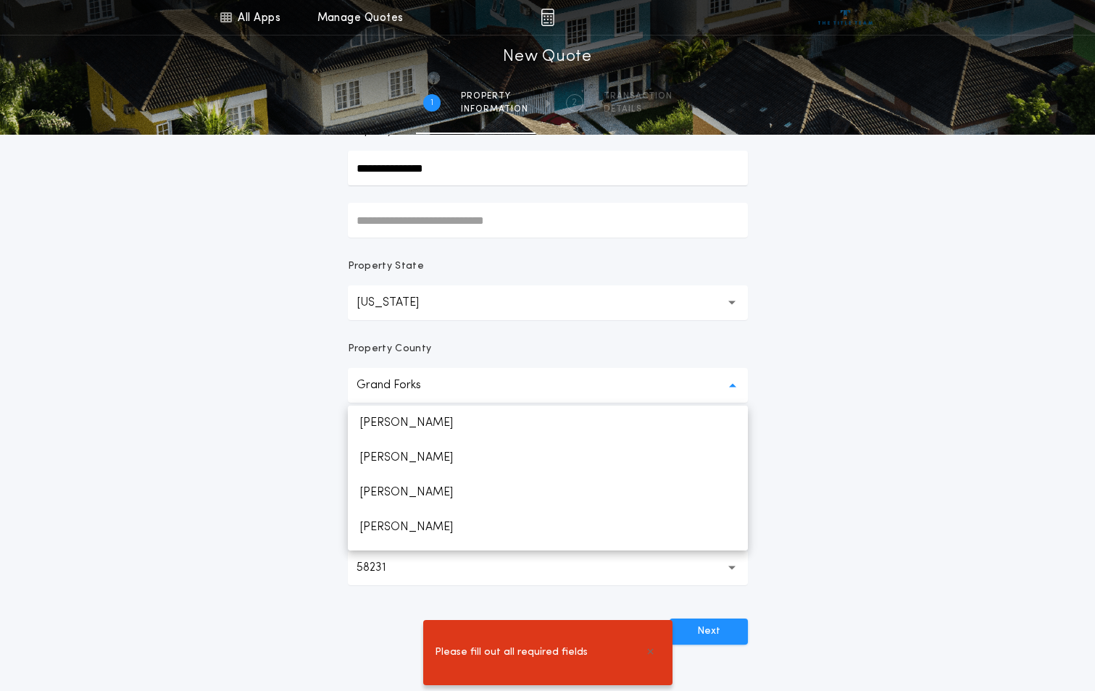
scroll to position [481, 0]
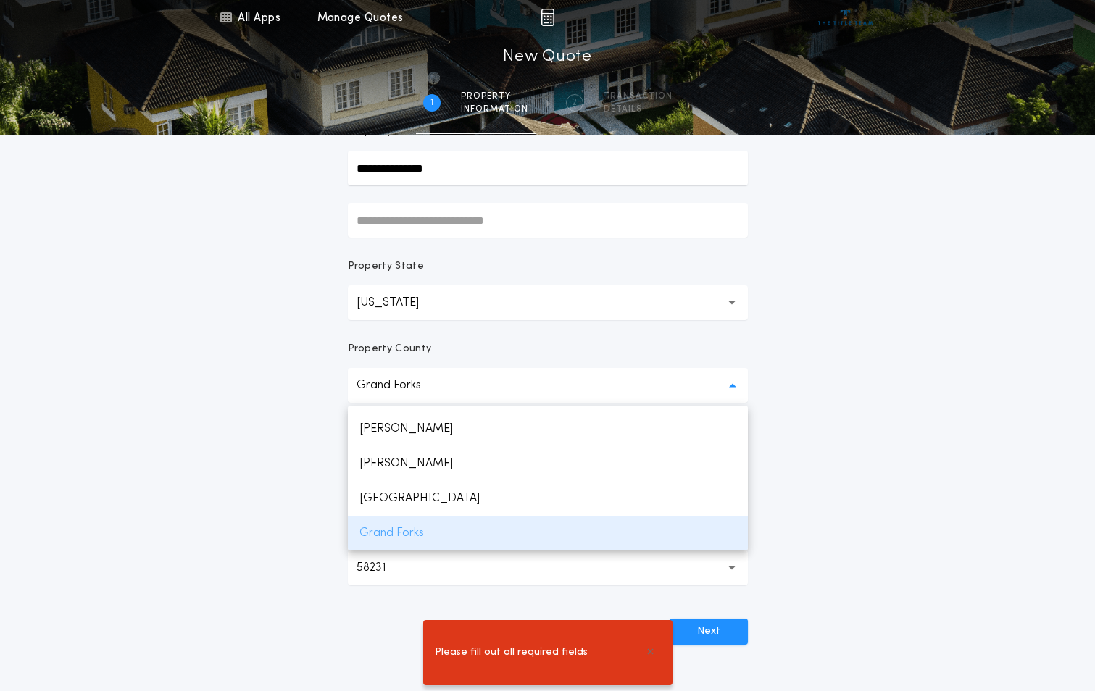
click at [394, 538] on p "Grand Forks" at bounding box center [548, 533] width 400 height 35
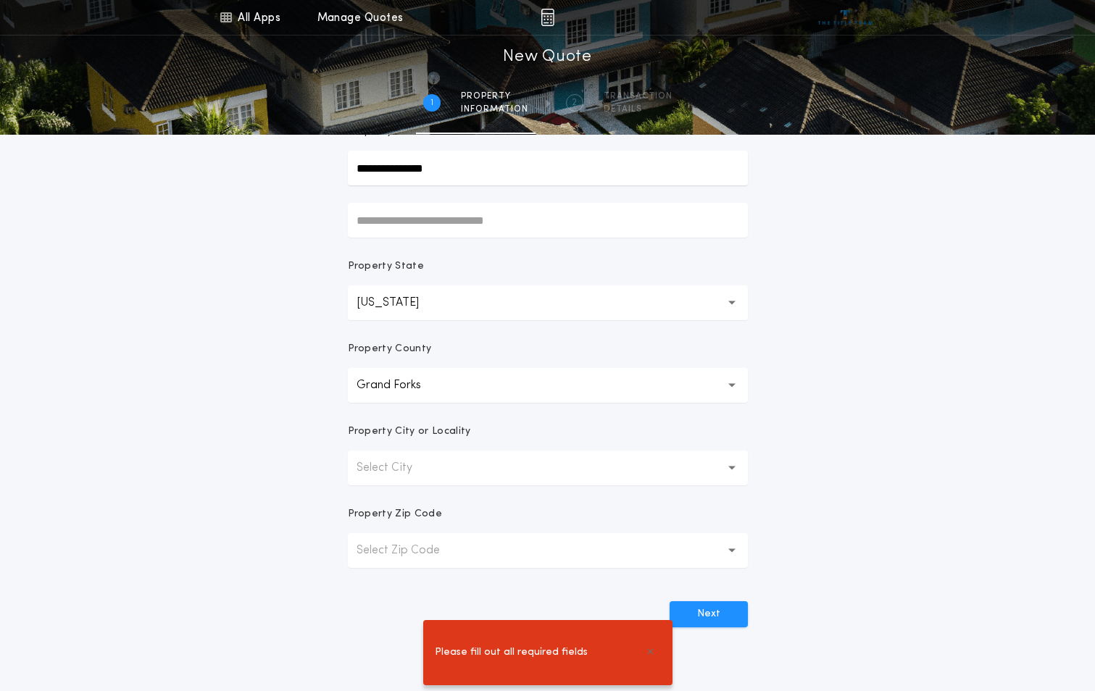
click at [461, 457] on button "Select City" at bounding box center [548, 468] width 400 height 35
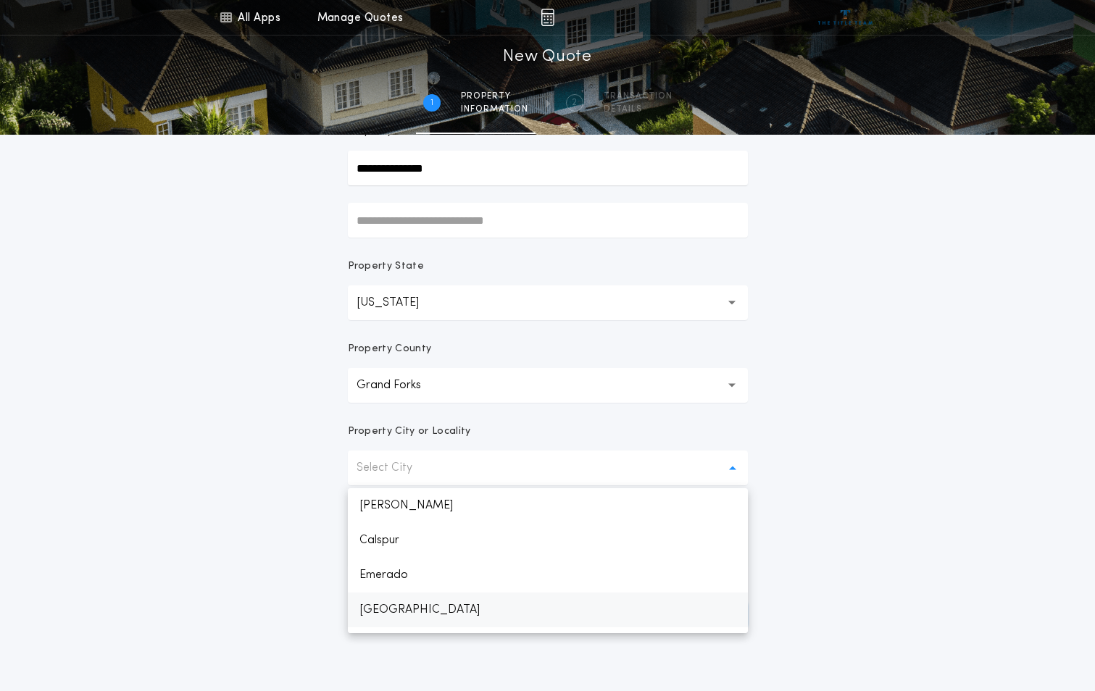
click at [419, 601] on p "[GEOGRAPHIC_DATA]" at bounding box center [548, 610] width 400 height 35
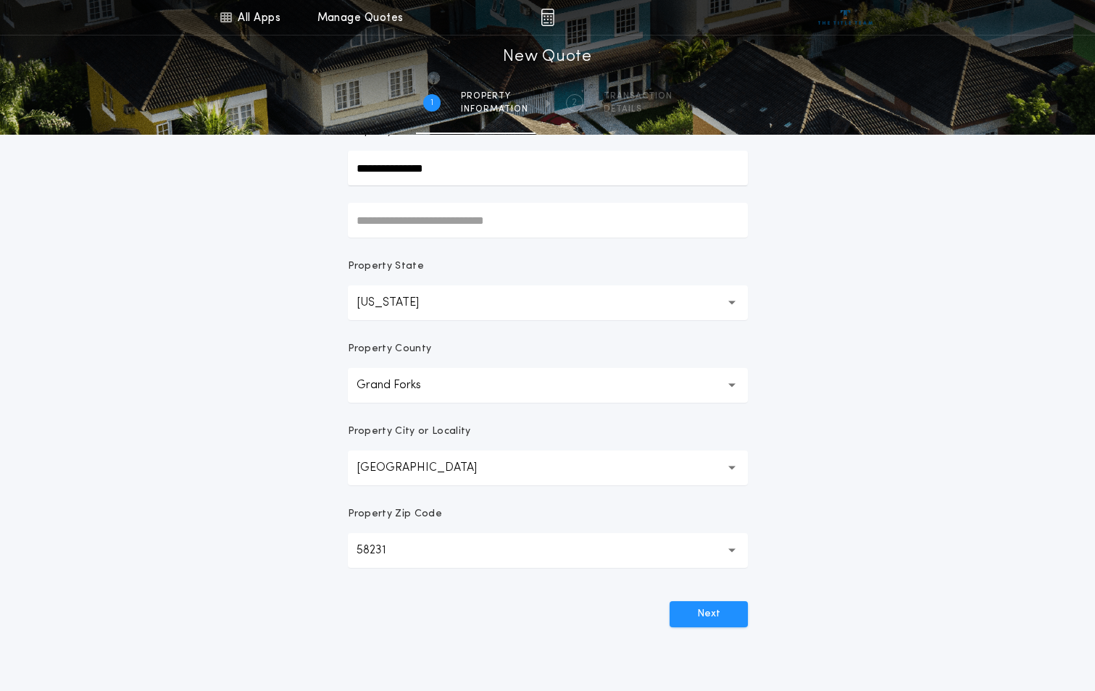
click at [433, 553] on button "58231 *****" at bounding box center [548, 550] width 400 height 35
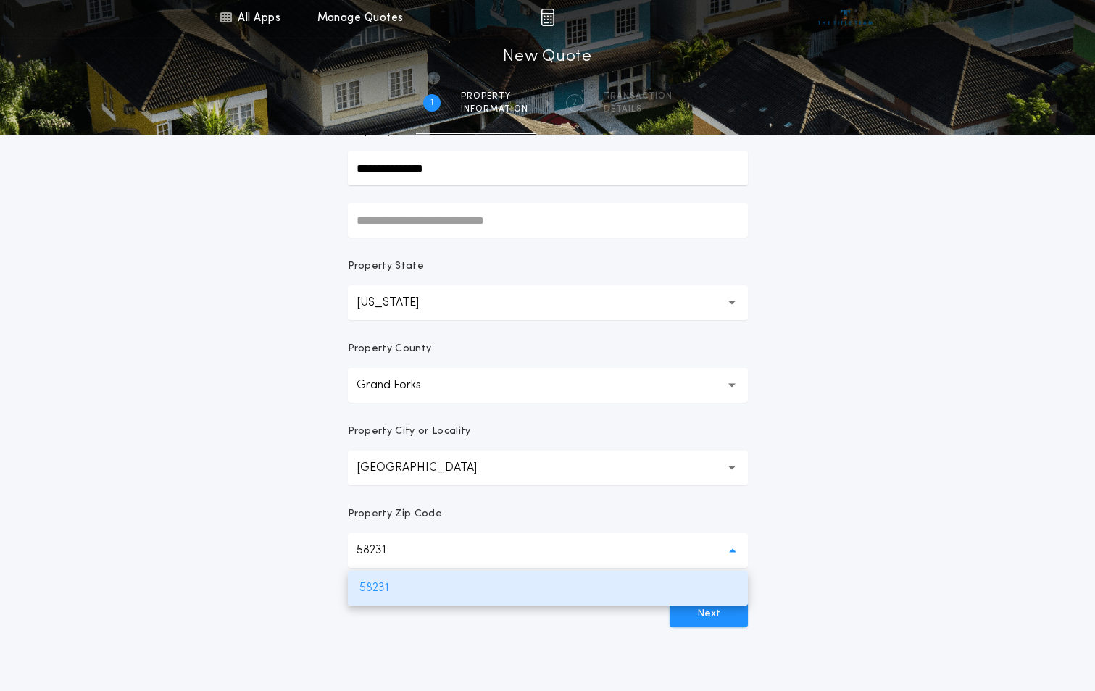
click at [488, 620] on div "Next" at bounding box center [548, 609] width 400 height 38
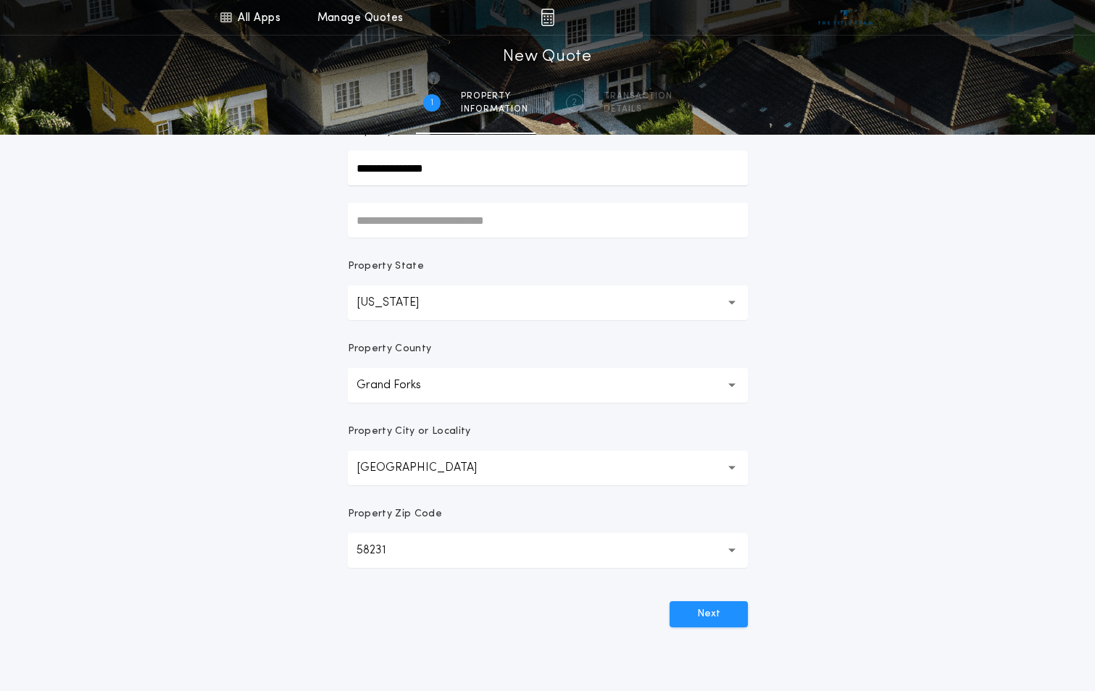
click at [413, 549] on button "58231 *****" at bounding box center [548, 550] width 400 height 35
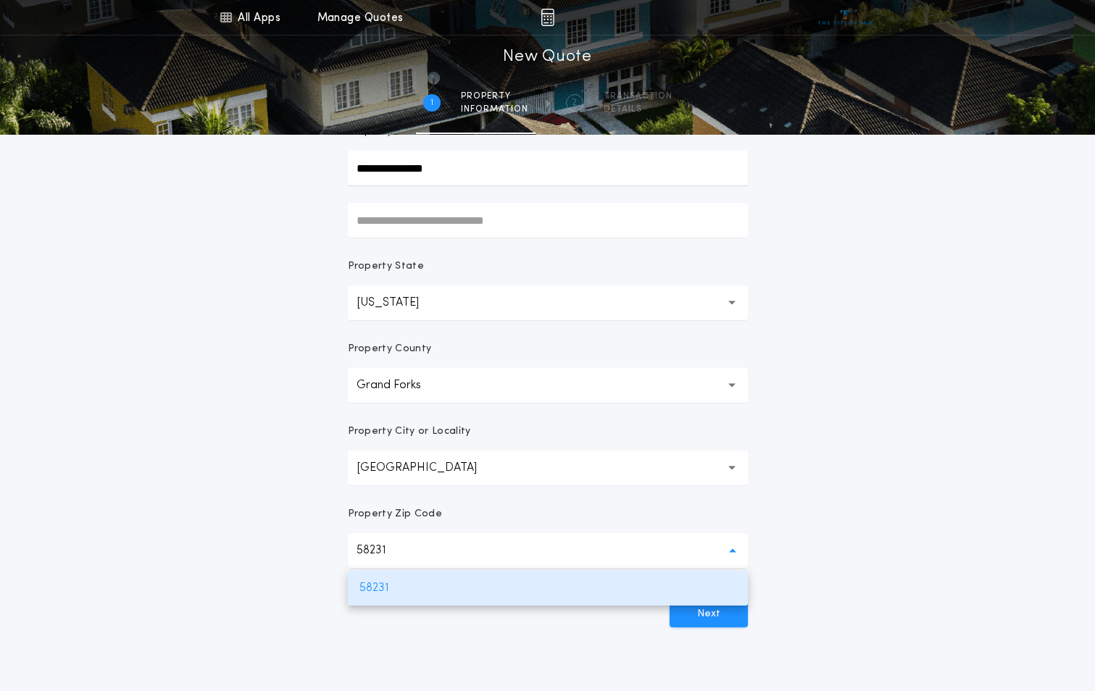
click at [862, 659] on div "**********" at bounding box center [547, 269] width 1095 height 828
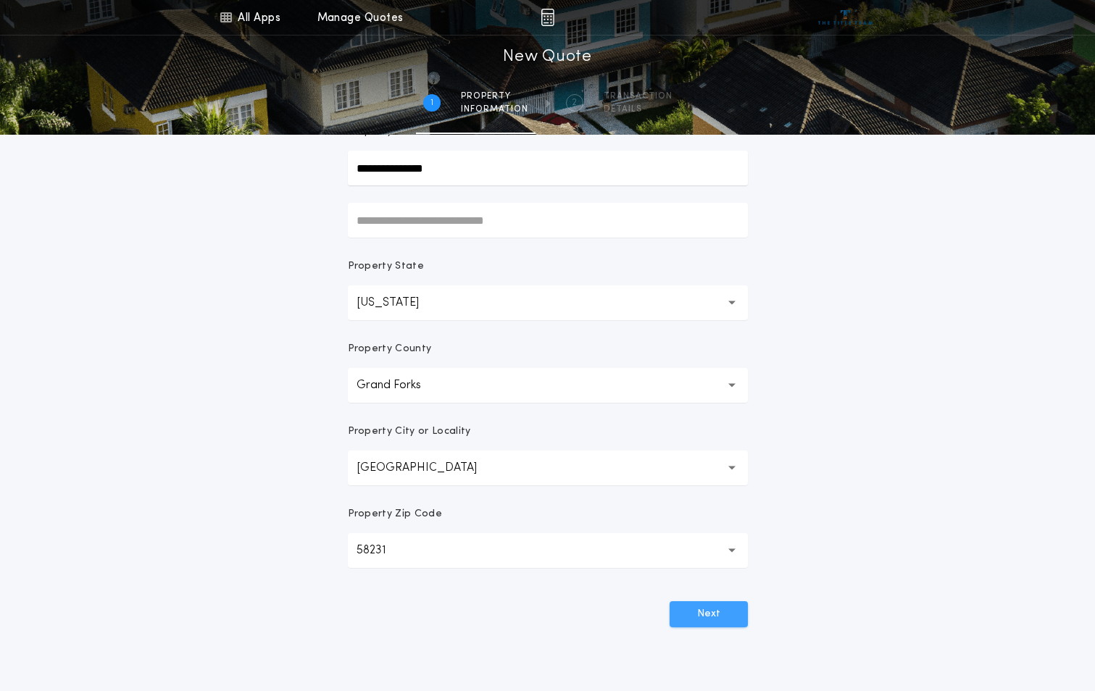
click at [704, 617] on button "Next" at bounding box center [709, 614] width 78 height 26
click at [707, 615] on button "Next" at bounding box center [709, 614] width 78 height 26
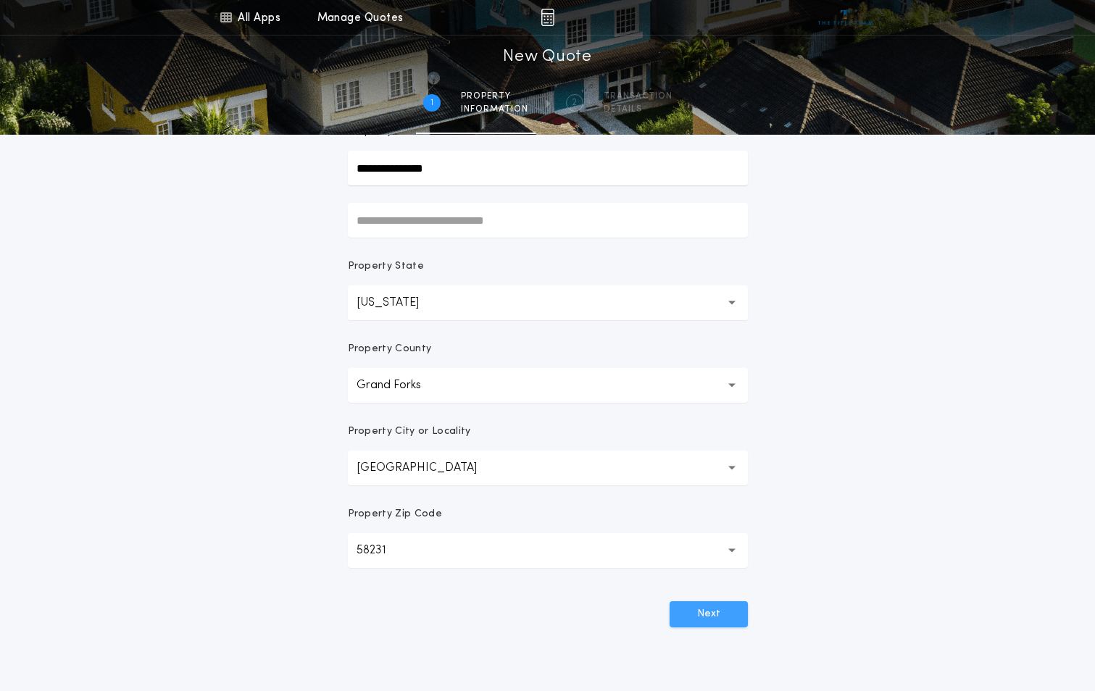
click at [707, 615] on button "Next" at bounding box center [709, 614] width 78 height 26
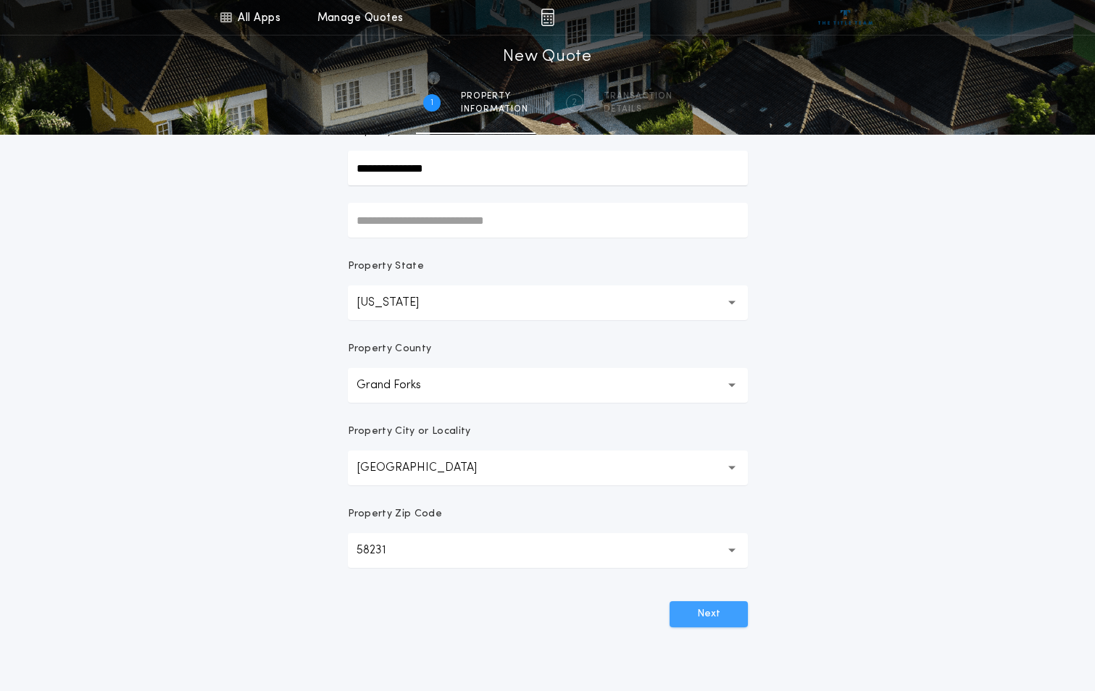
click at [707, 615] on button "Next" at bounding box center [709, 614] width 78 height 26
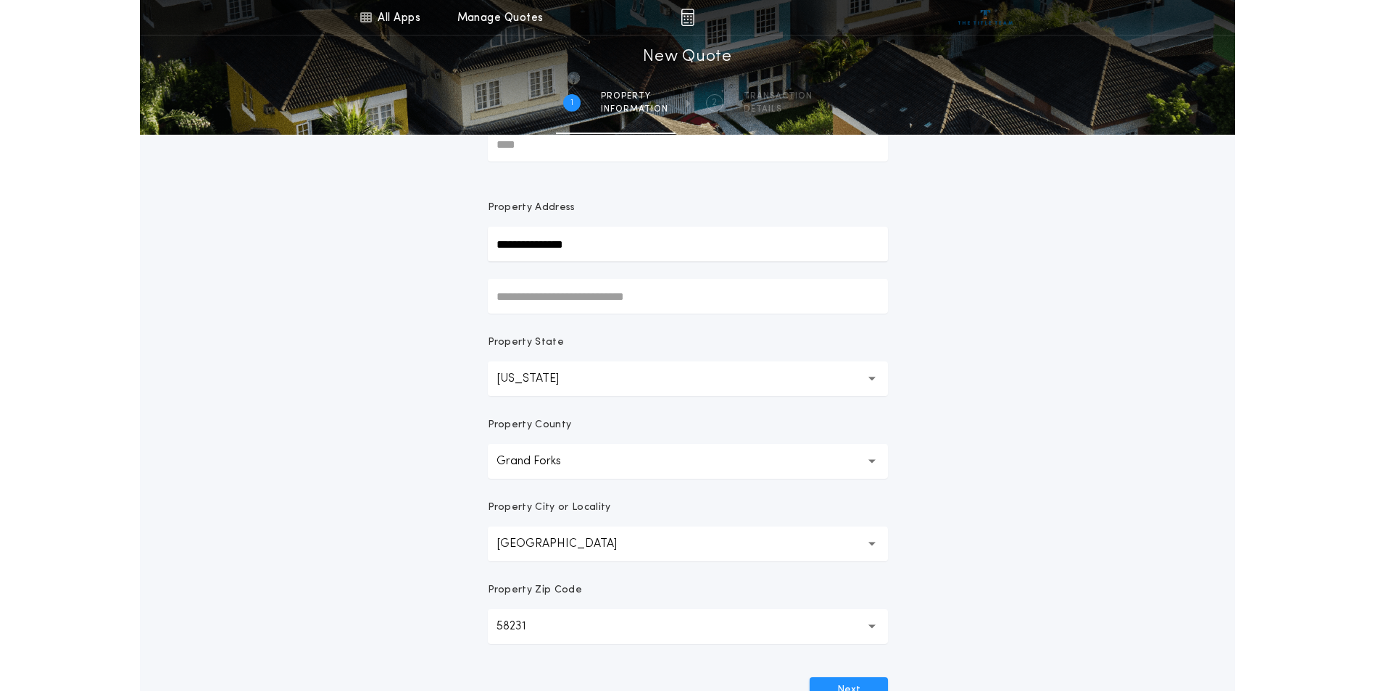
scroll to position [0, 0]
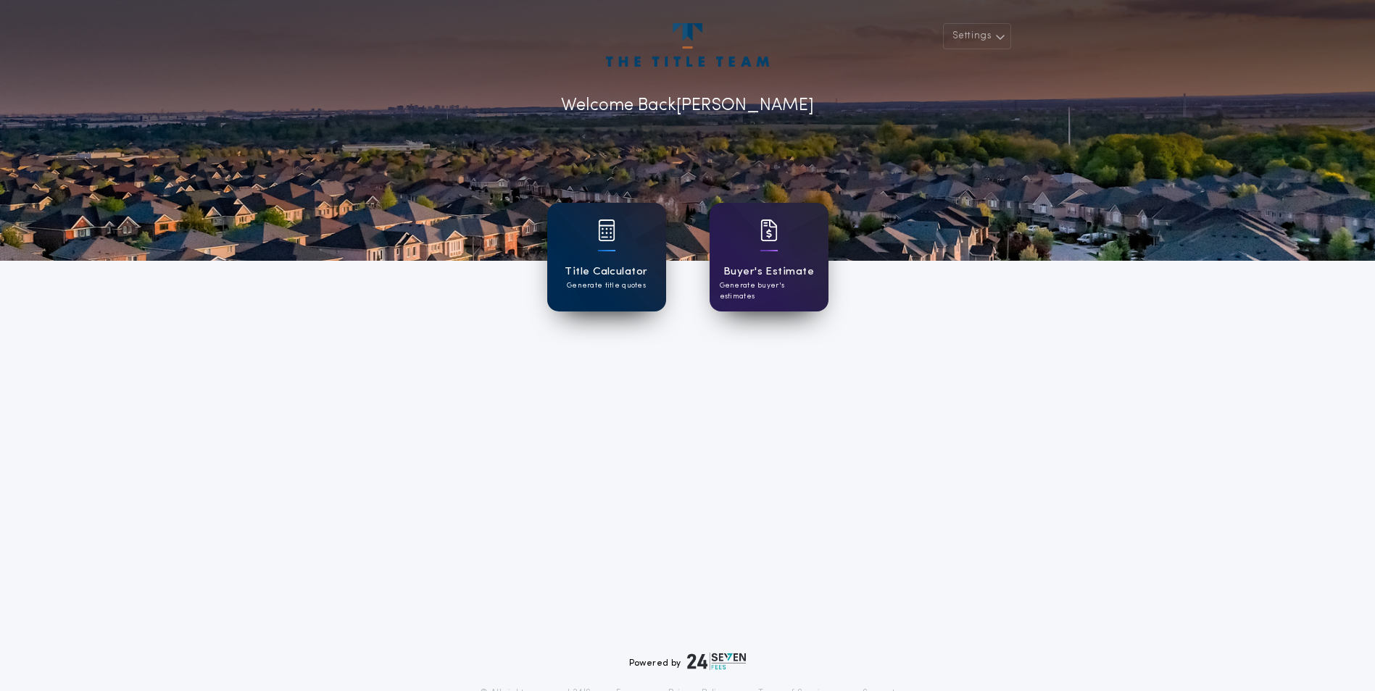
click at [607, 228] on img at bounding box center [606, 231] width 17 height 22
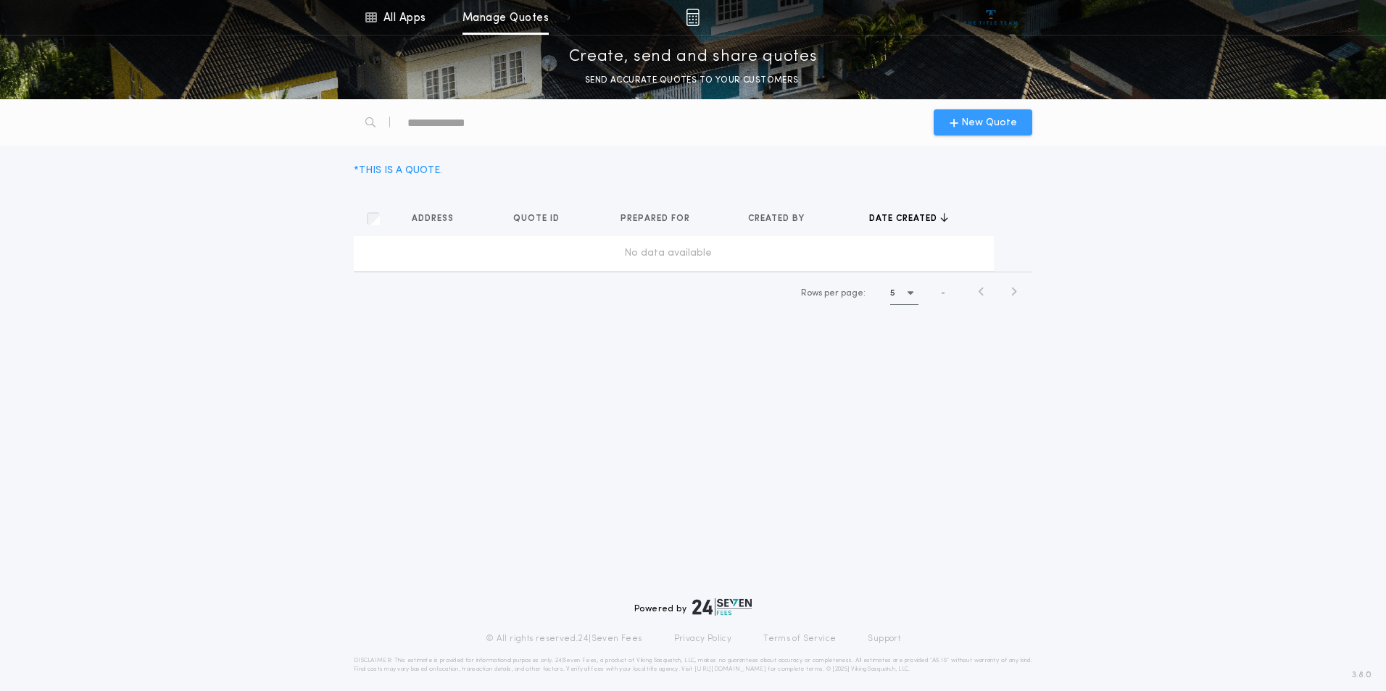
click at [974, 120] on span "New Quote" at bounding box center [989, 122] width 56 height 15
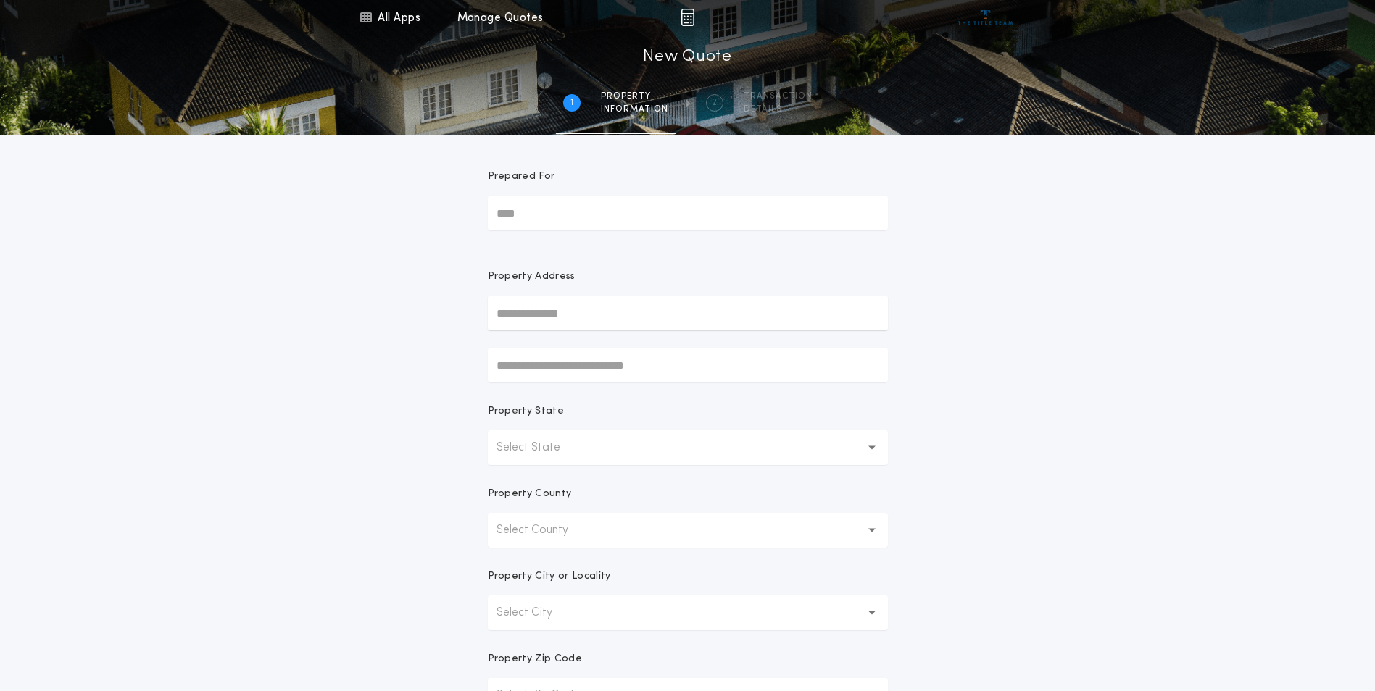
click at [549, 219] on input "Prepared For" at bounding box center [688, 213] width 400 height 35
type input "**********"
click at [511, 313] on input "**********" at bounding box center [688, 313] width 400 height 35
type input "**********"
click at [548, 445] on p "Select State" at bounding box center [539, 447] width 87 height 17
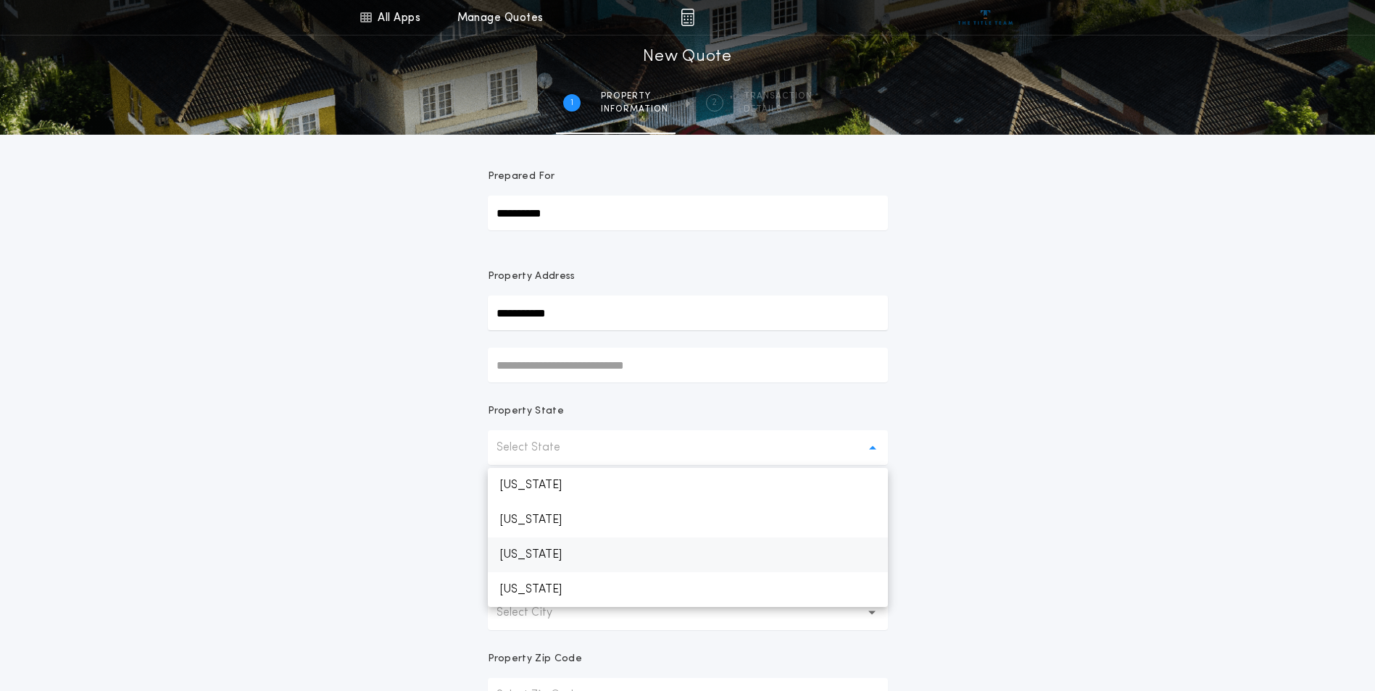
click at [521, 550] on p "[US_STATE]" at bounding box center [688, 555] width 400 height 35
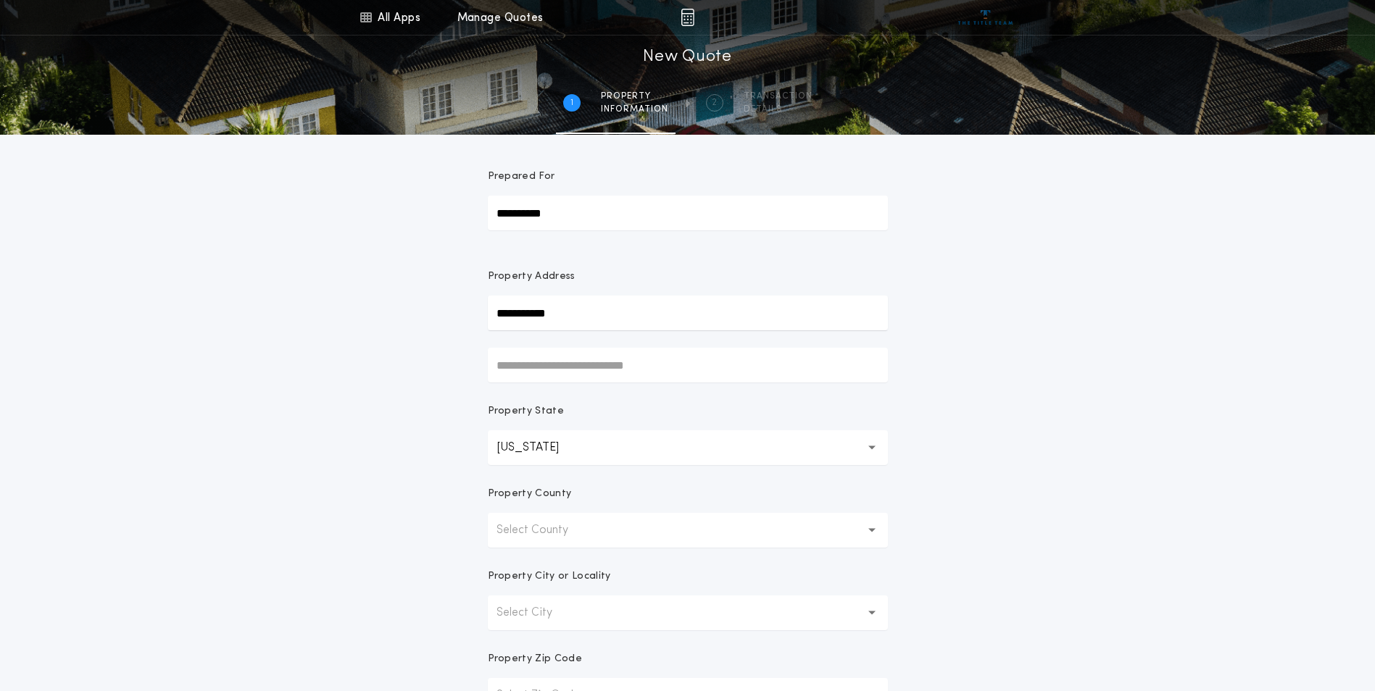
click at [583, 528] on p "Select County" at bounding box center [543, 530] width 95 height 17
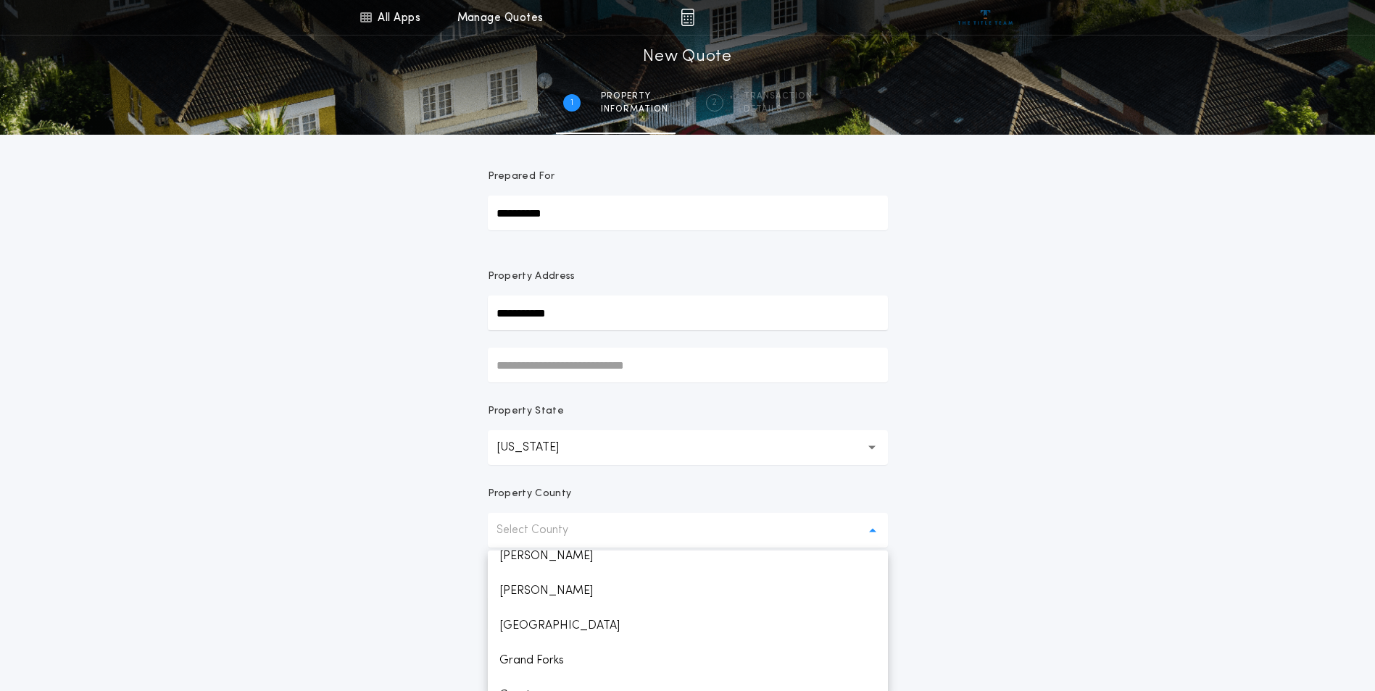
scroll to position [507, 0]
click at [548, 653] on p "Grand Forks" at bounding box center [688, 652] width 400 height 35
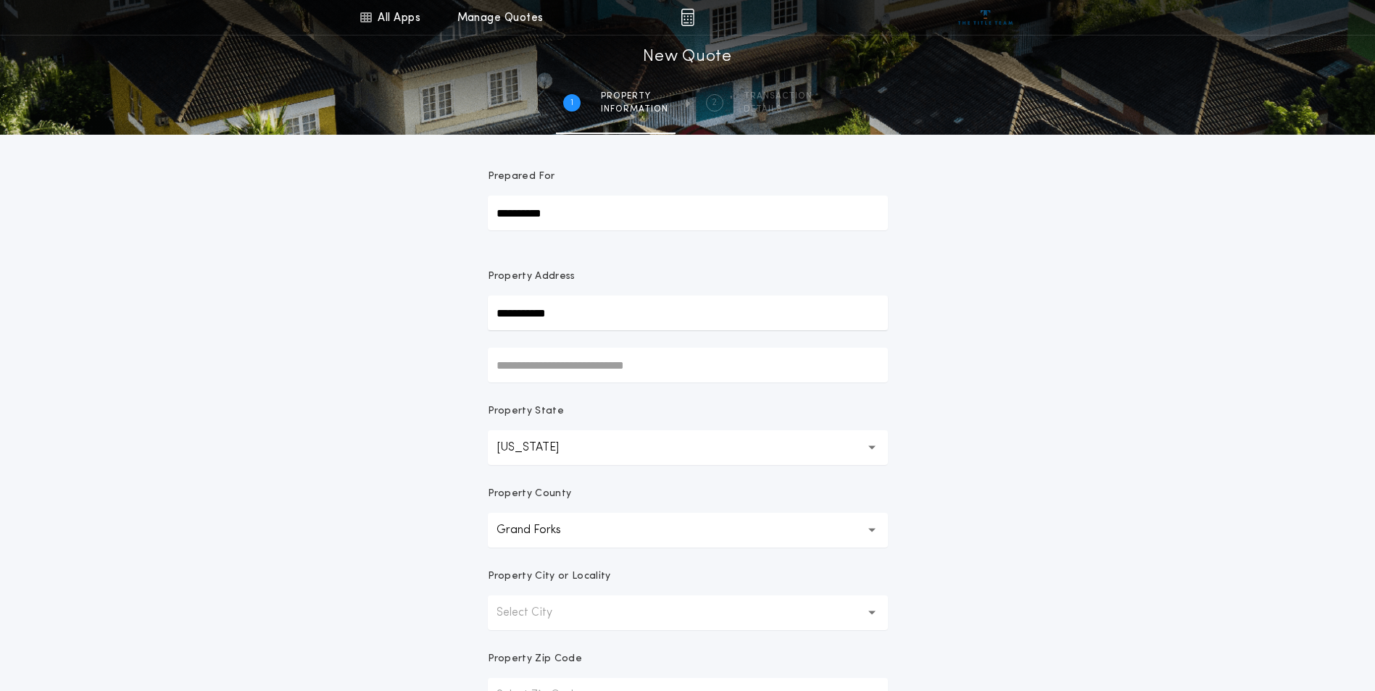
click at [542, 609] on p "Select City" at bounding box center [535, 612] width 79 height 17
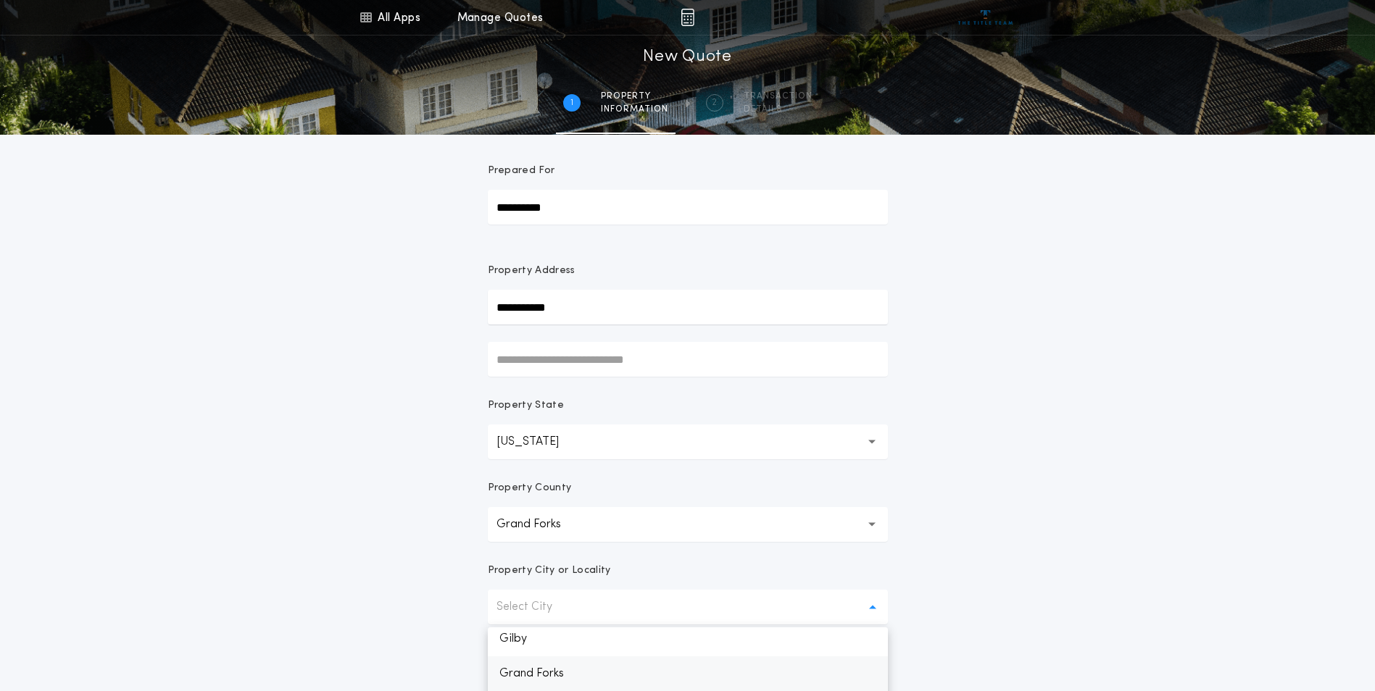
click at [539, 677] on p "Grand Forks" at bounding box center [688, 674] width 400 height 35
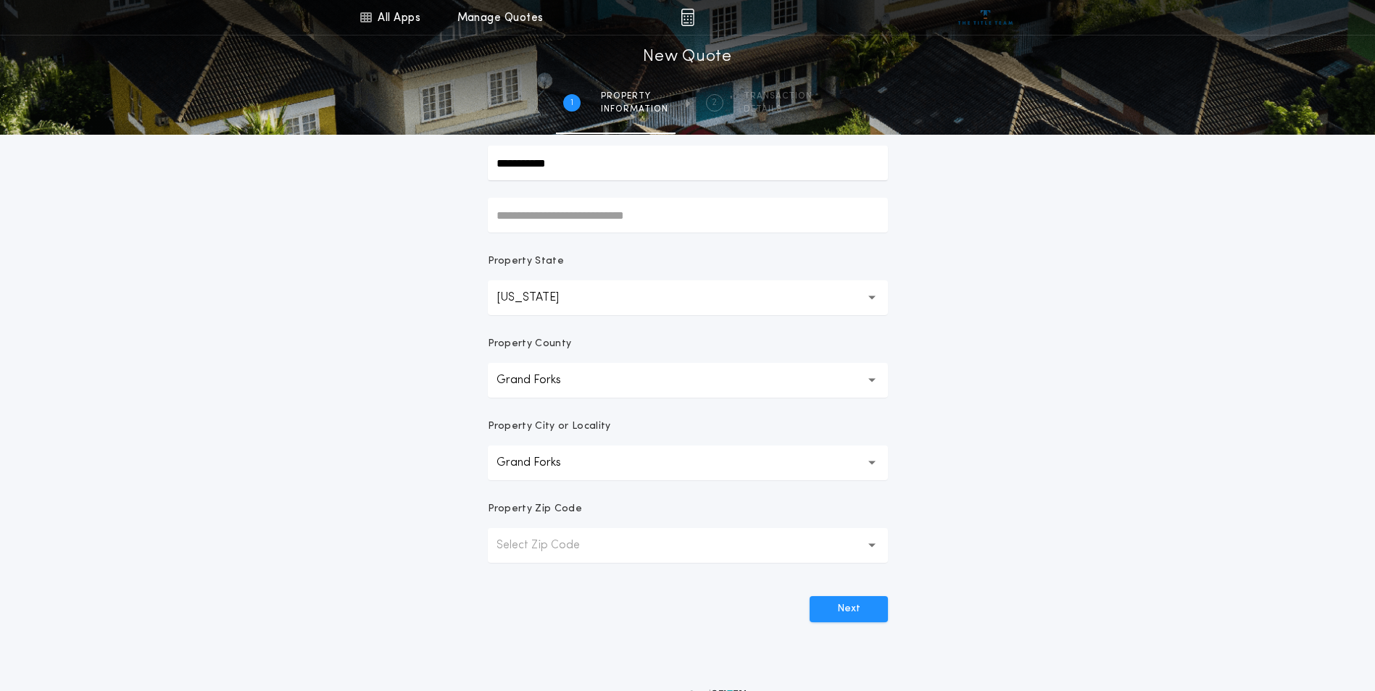
scroll to position [151, 0]
click at [562, 536] on p "Select Zip Code" at bounding box center [549, 544] width 107 height 17
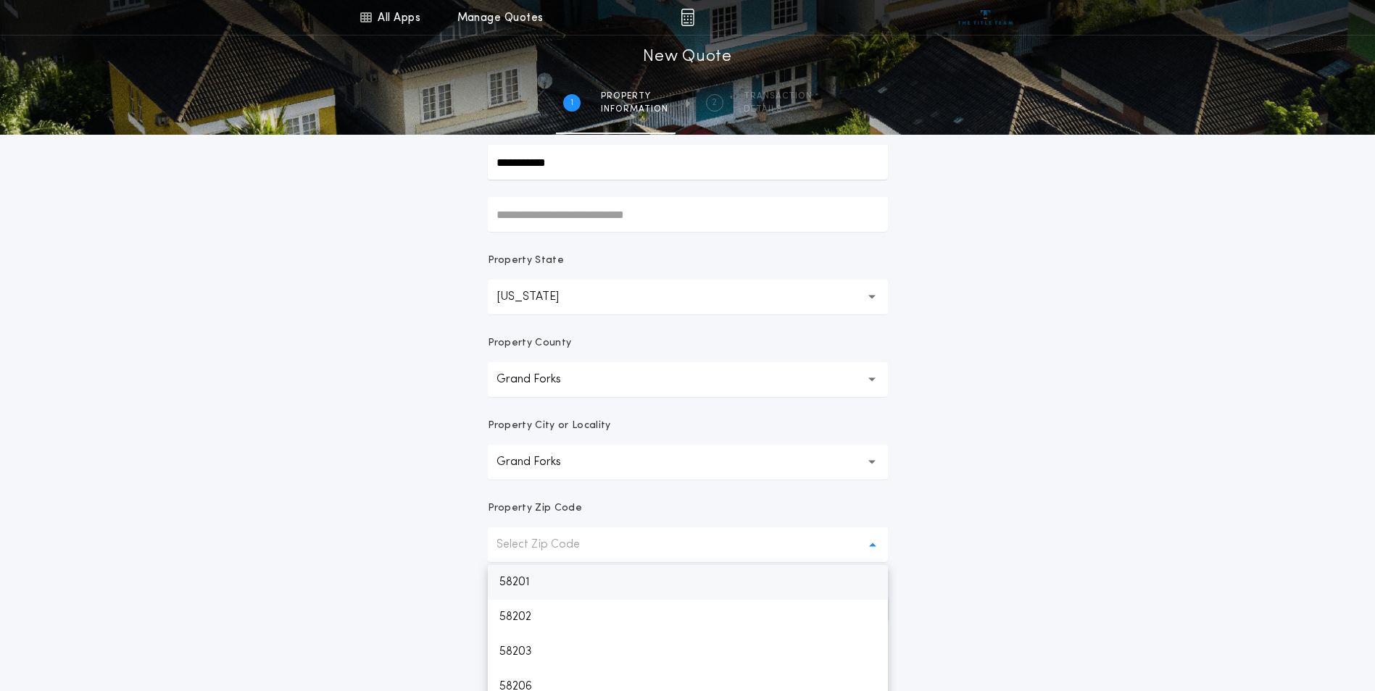
click at [512, 584] on p "58201" at bounding box center [688, 582] width 400 height 35
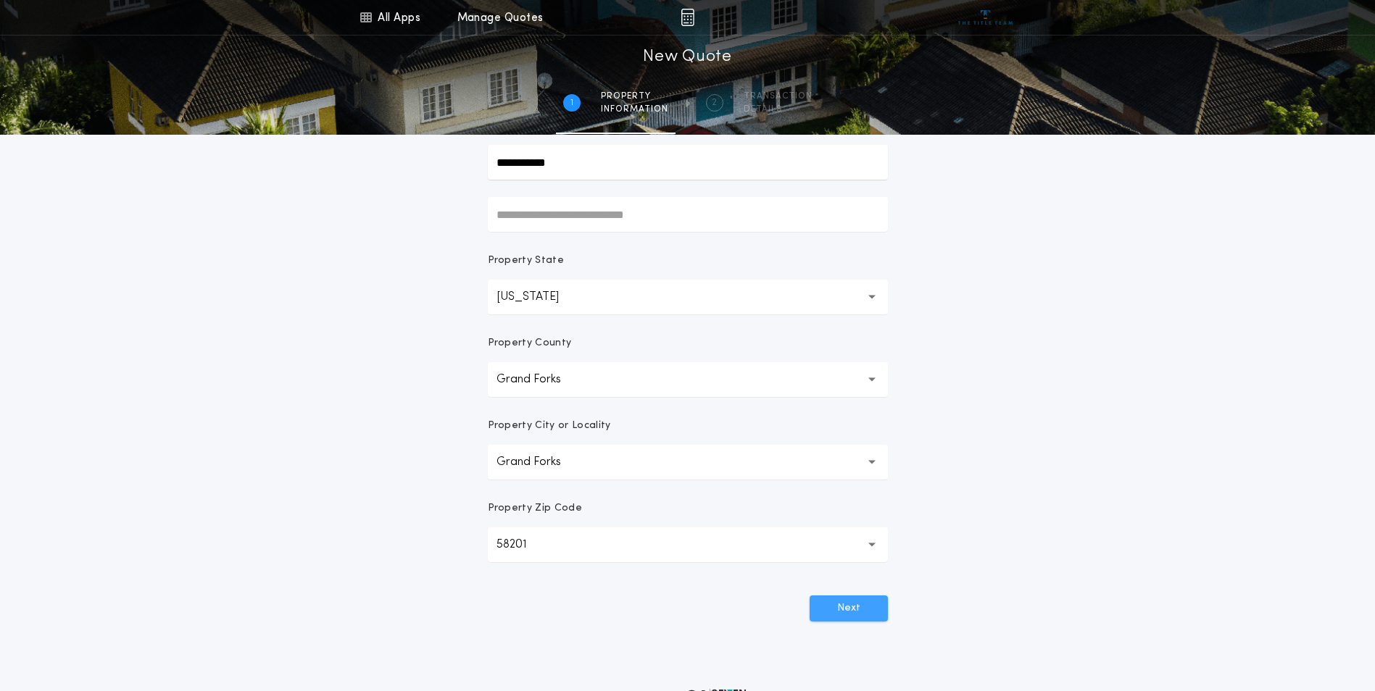
click at [837, 608] on button "Next" at bounding box center [848, 609] width 78 height 26
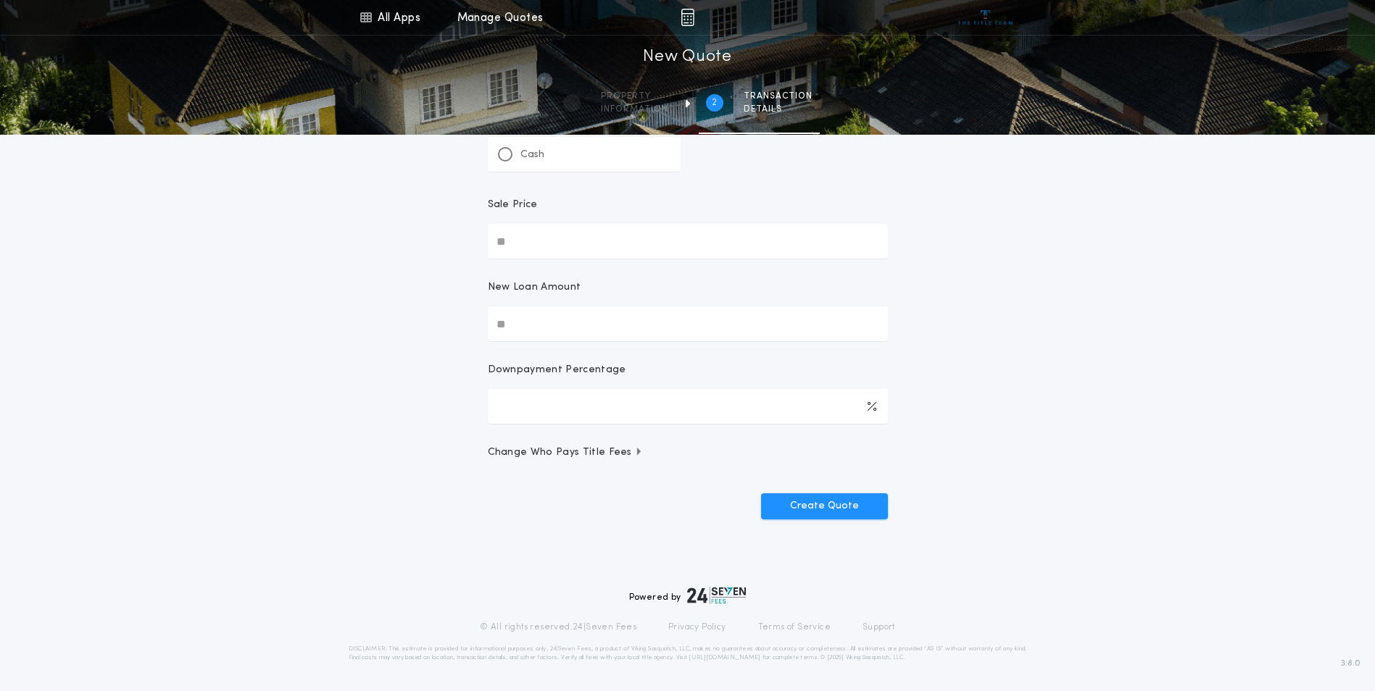
scroll to position [0, 0]
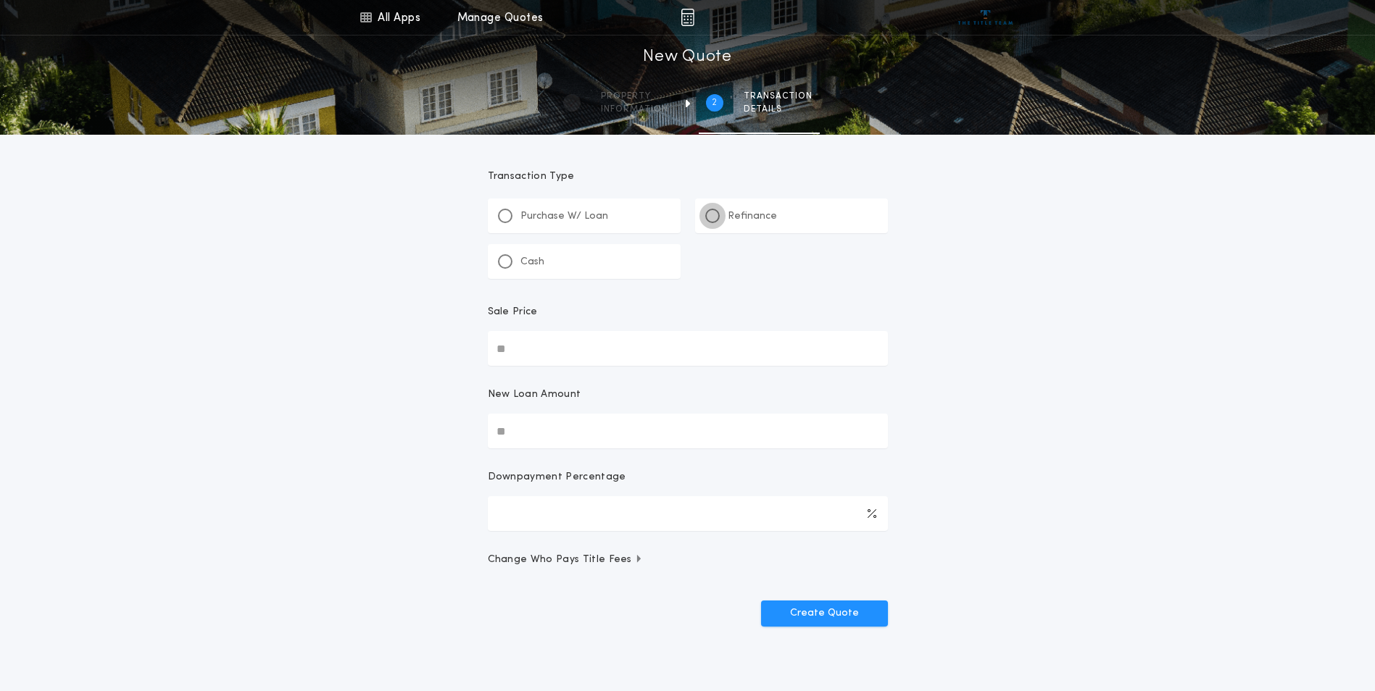
click at [714, 217] on div at bounding box center [712, 215] width 7 height 7
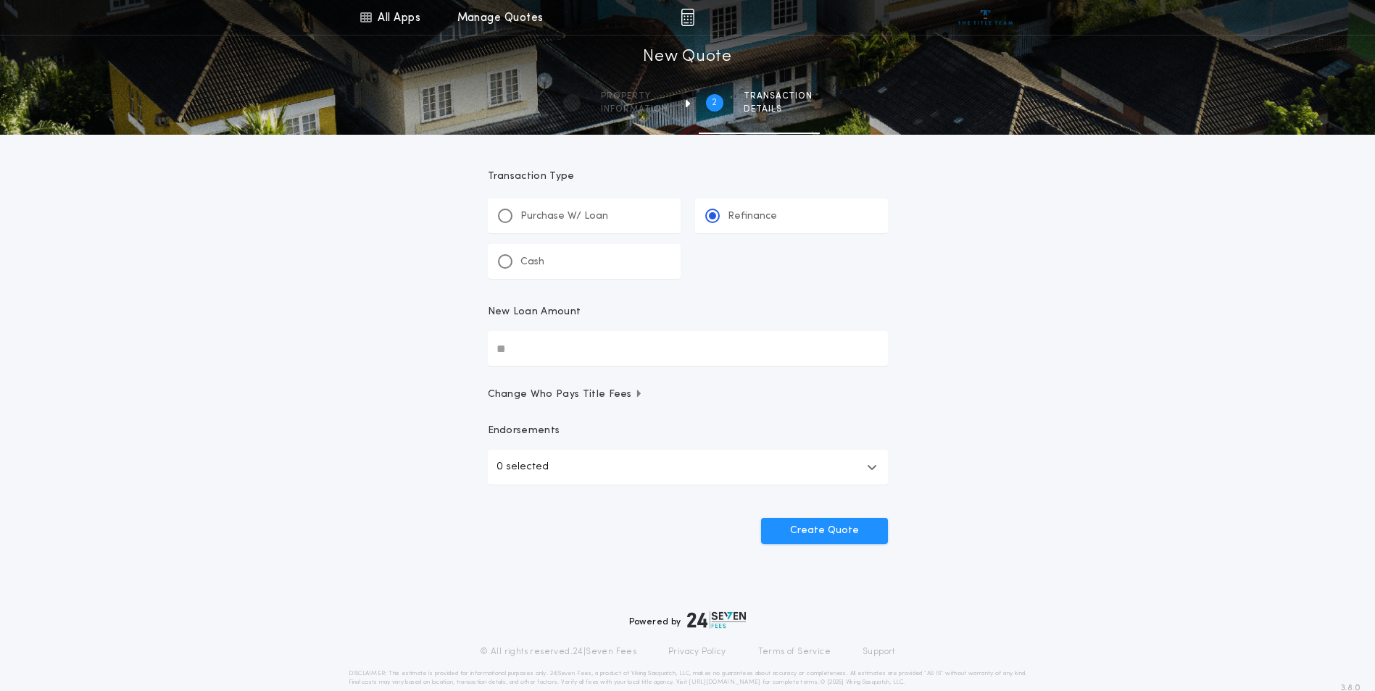
click at [566, 349] on input "New Loan Amount" at bounding box center [688, 348] width 400 height 35
type input "********"
click at [873, 467] on icon "button" at bounding box center [872, 468] width 10 height 12
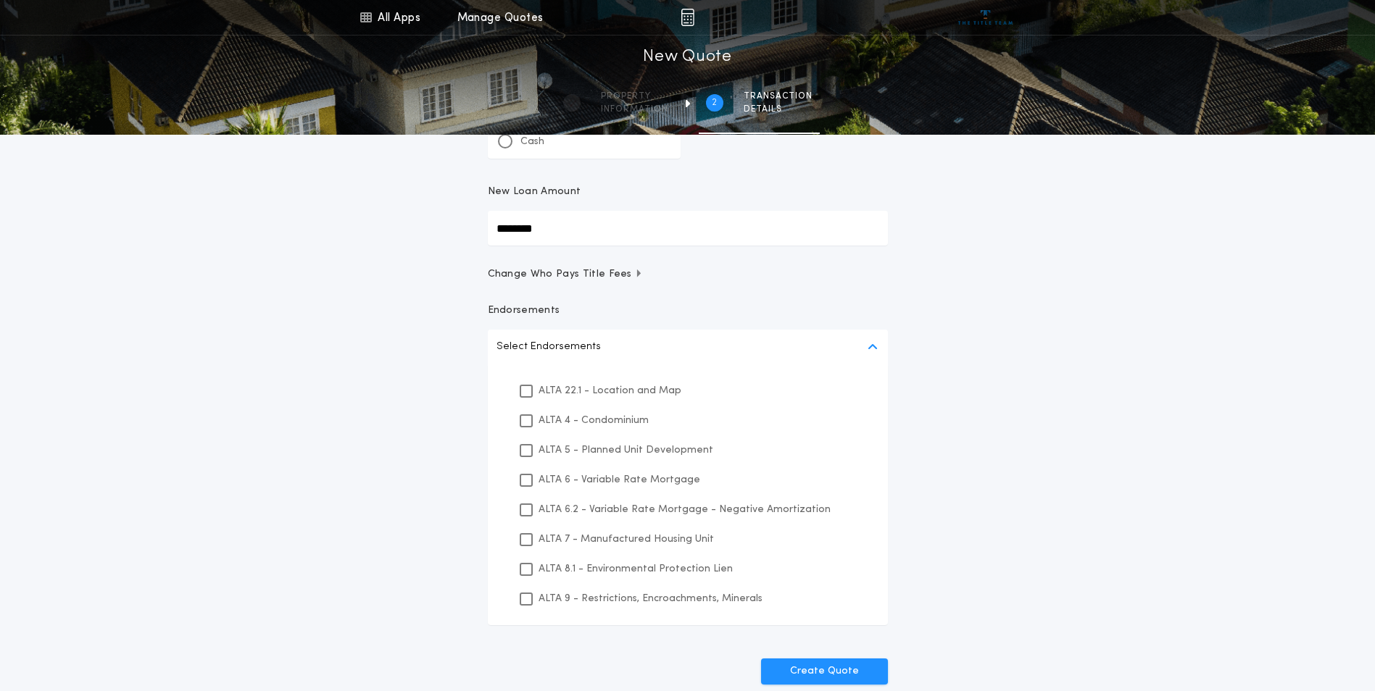
scroll to position [145, 0]
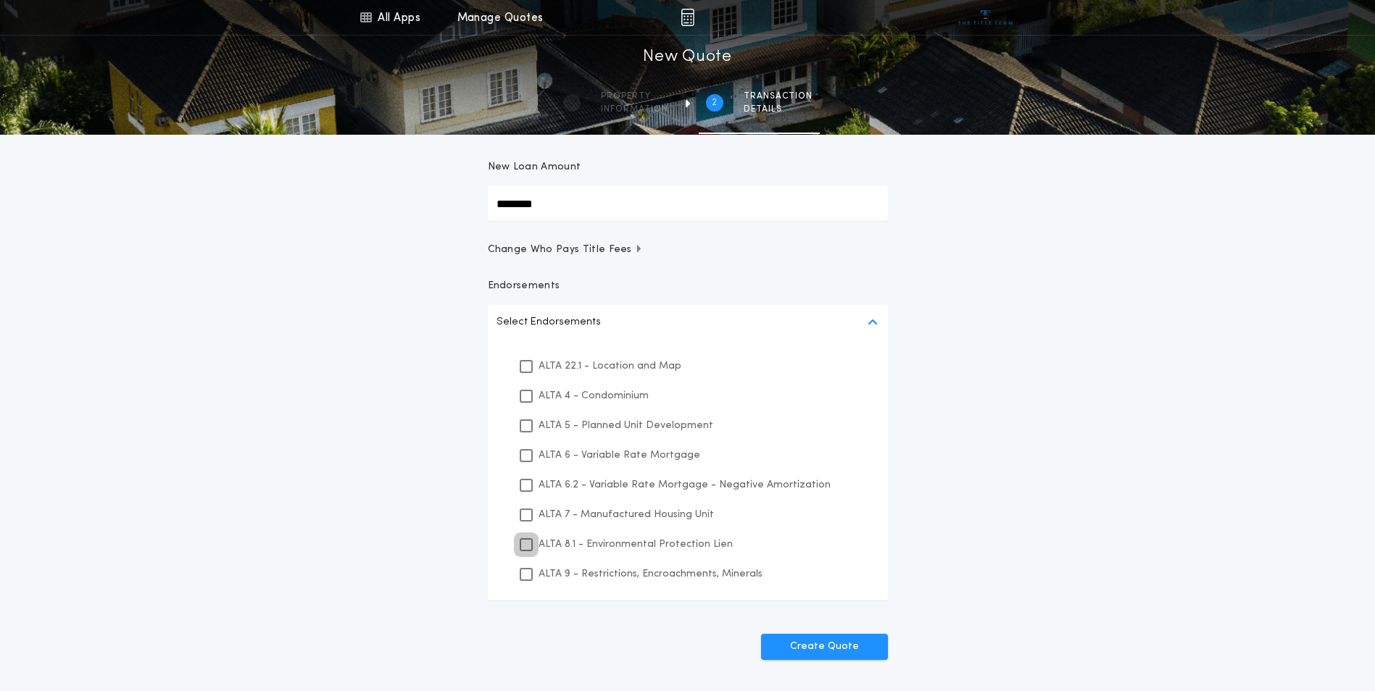
click at [525, 546] on icon at bounding box center [526, 545] width 9 height 10
click at [528, 575] on icon at bounding box center [526, 575] width 9 height 10
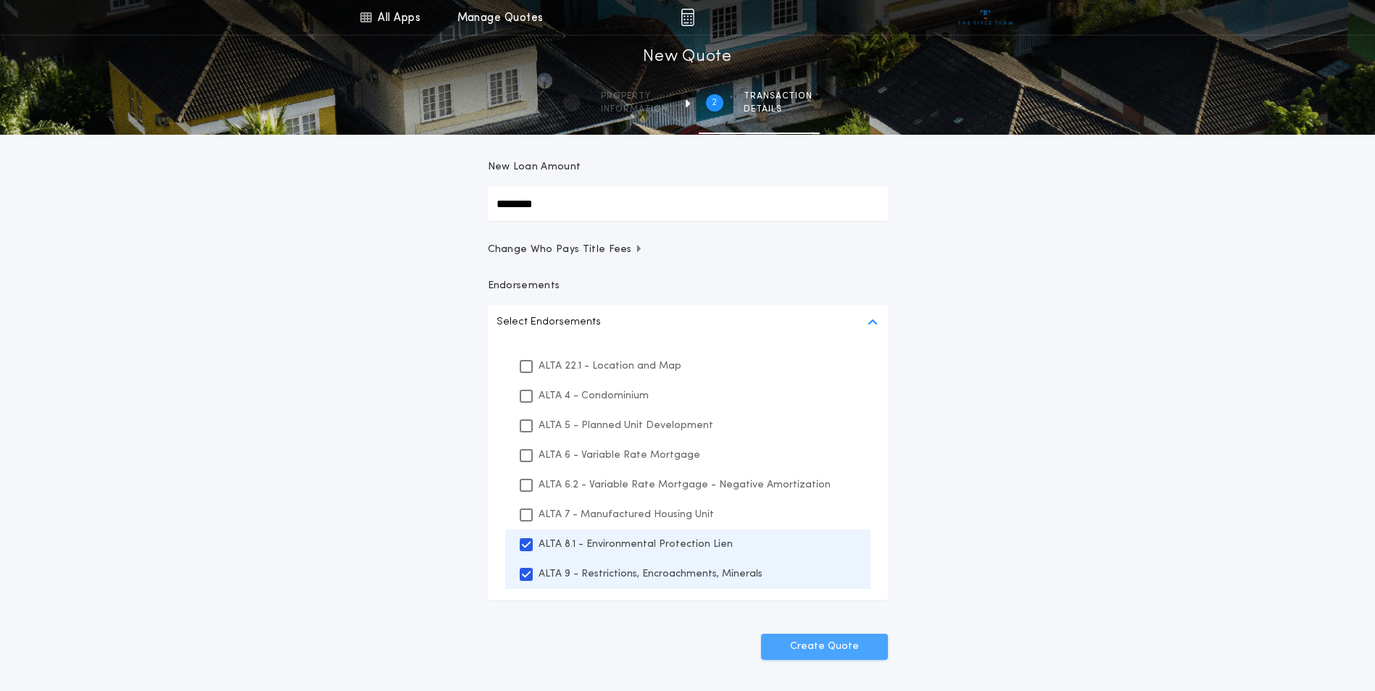
click at [834, 649] on button "Create Quote" at bounding box center [824, 647] width 127 height 26
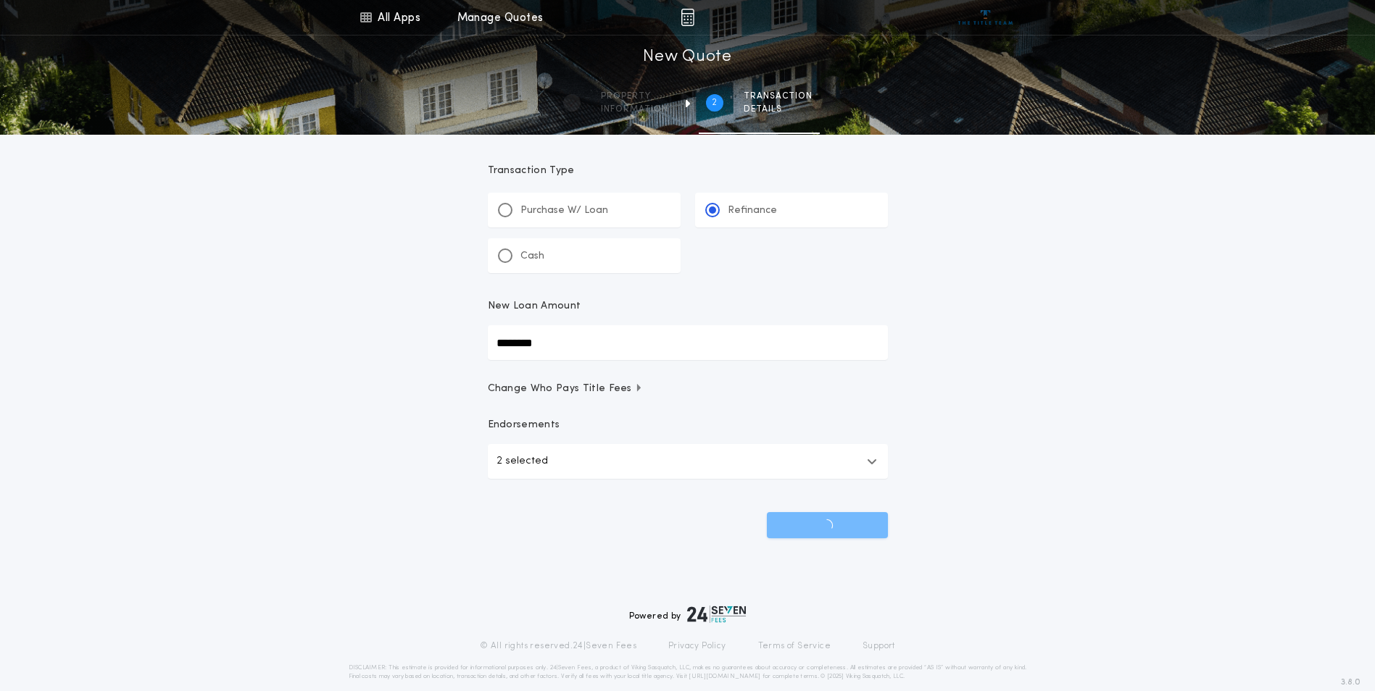
scroll to position [0, 0]
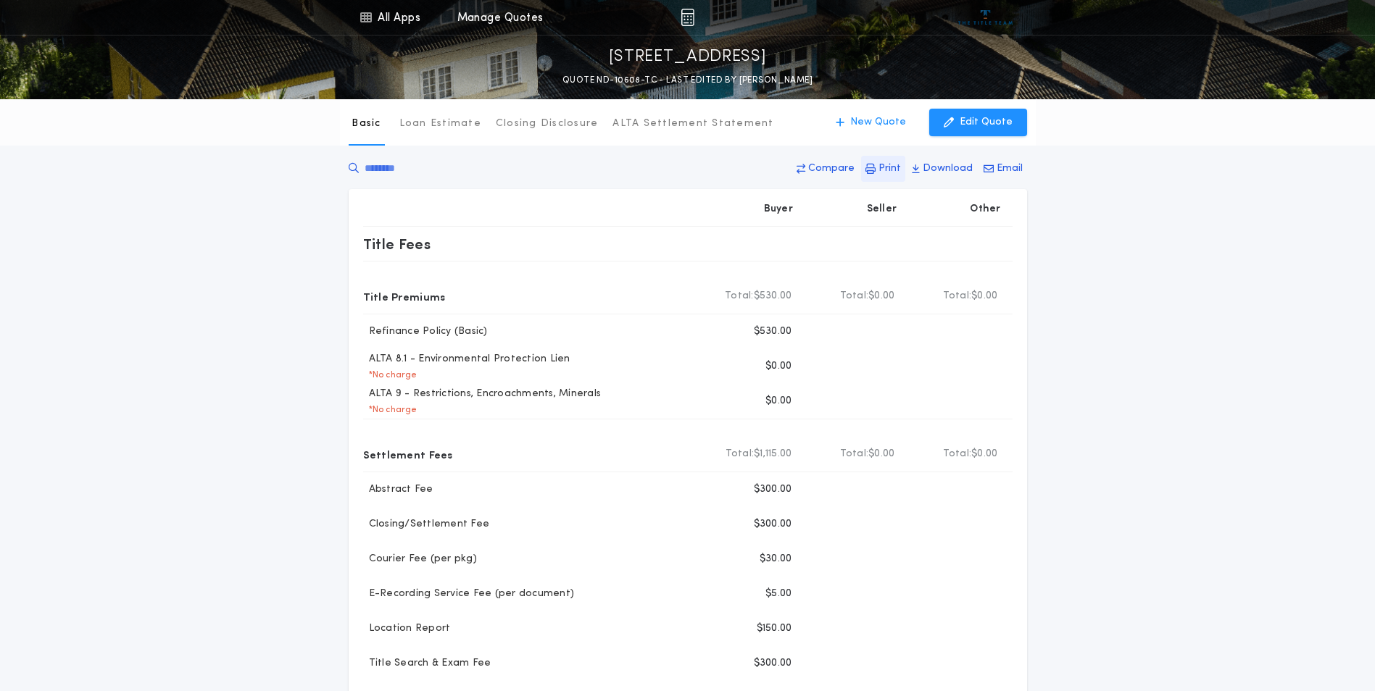
click at [891, 170] on p "Print" at bounding box center [889, 169] width 22 height 14
